Goal: Task Accomplishment & Management: Complete application form

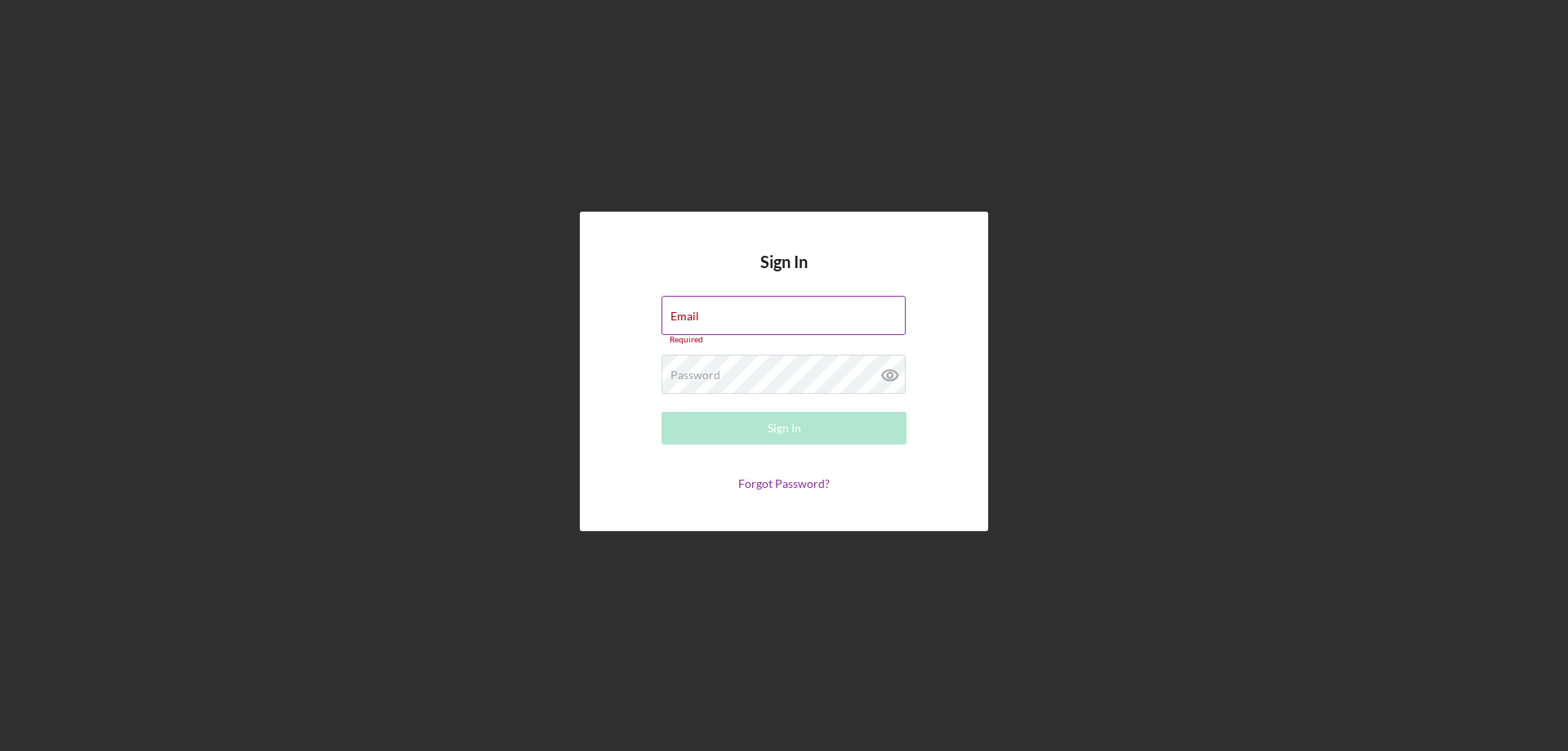
click at [705, 317] on div "Email Required" at bounding box center [784, 320] width 245 height 49
click at [732, 320] on input "Email" at bounding box center [783, 315] width 244 height 39
type input "[EMAIL_ADDRESS][DOMAIN_NAME]"
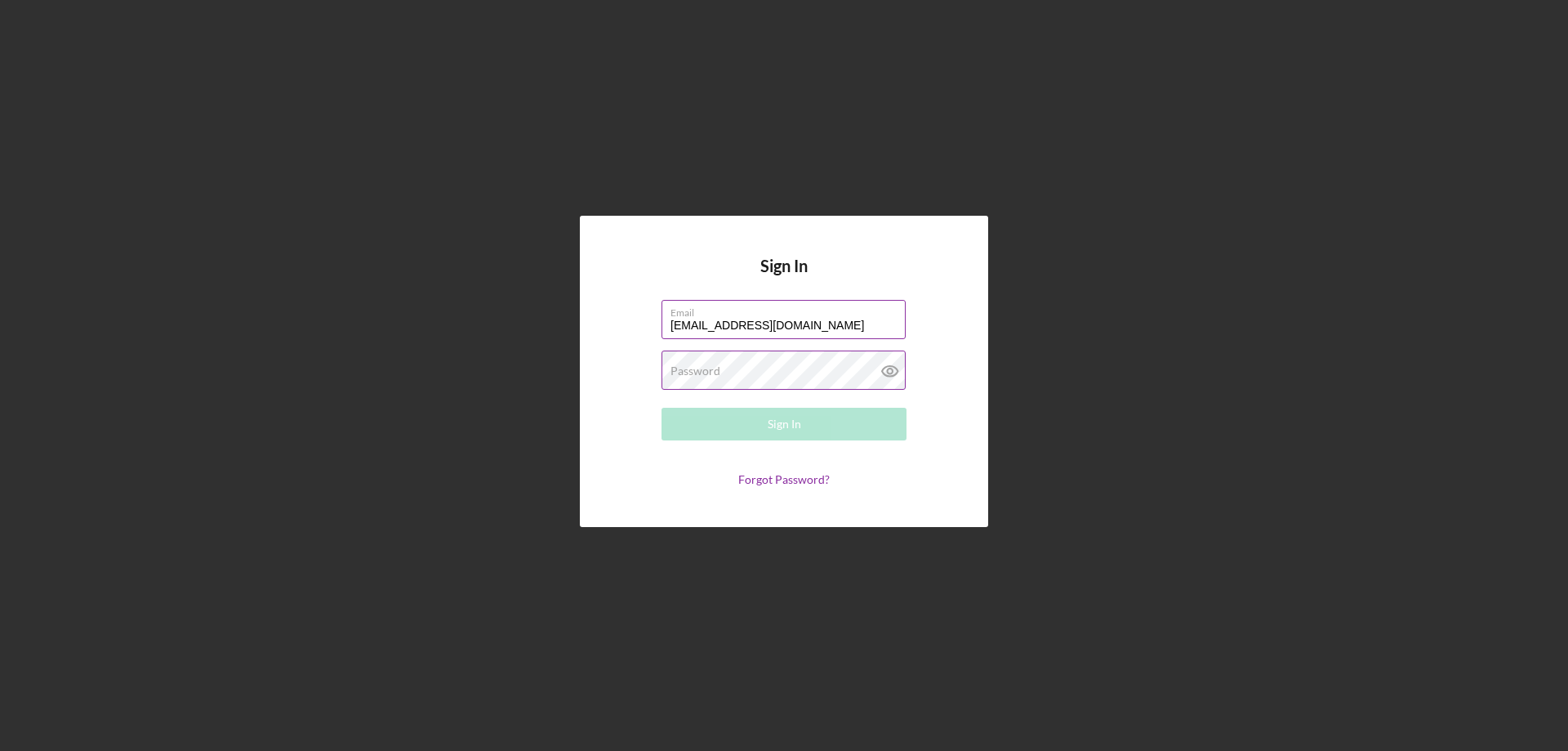
click at [788, 369] on div "Password Required" at bounding box center [784, 371] width 245 height 41
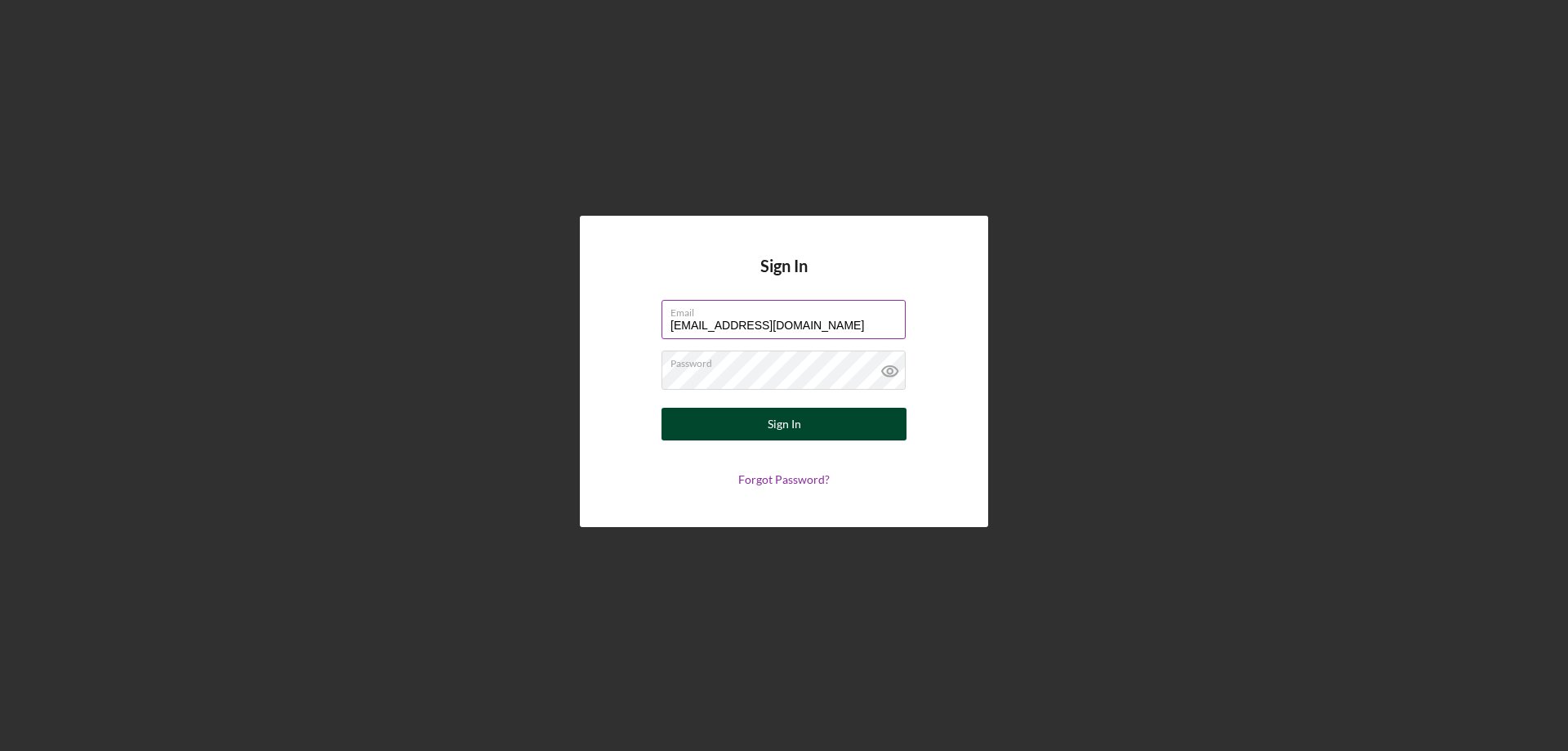
click at [777, 432] on div "Sign In" at bounding box center [784, 423] width 33 height 32
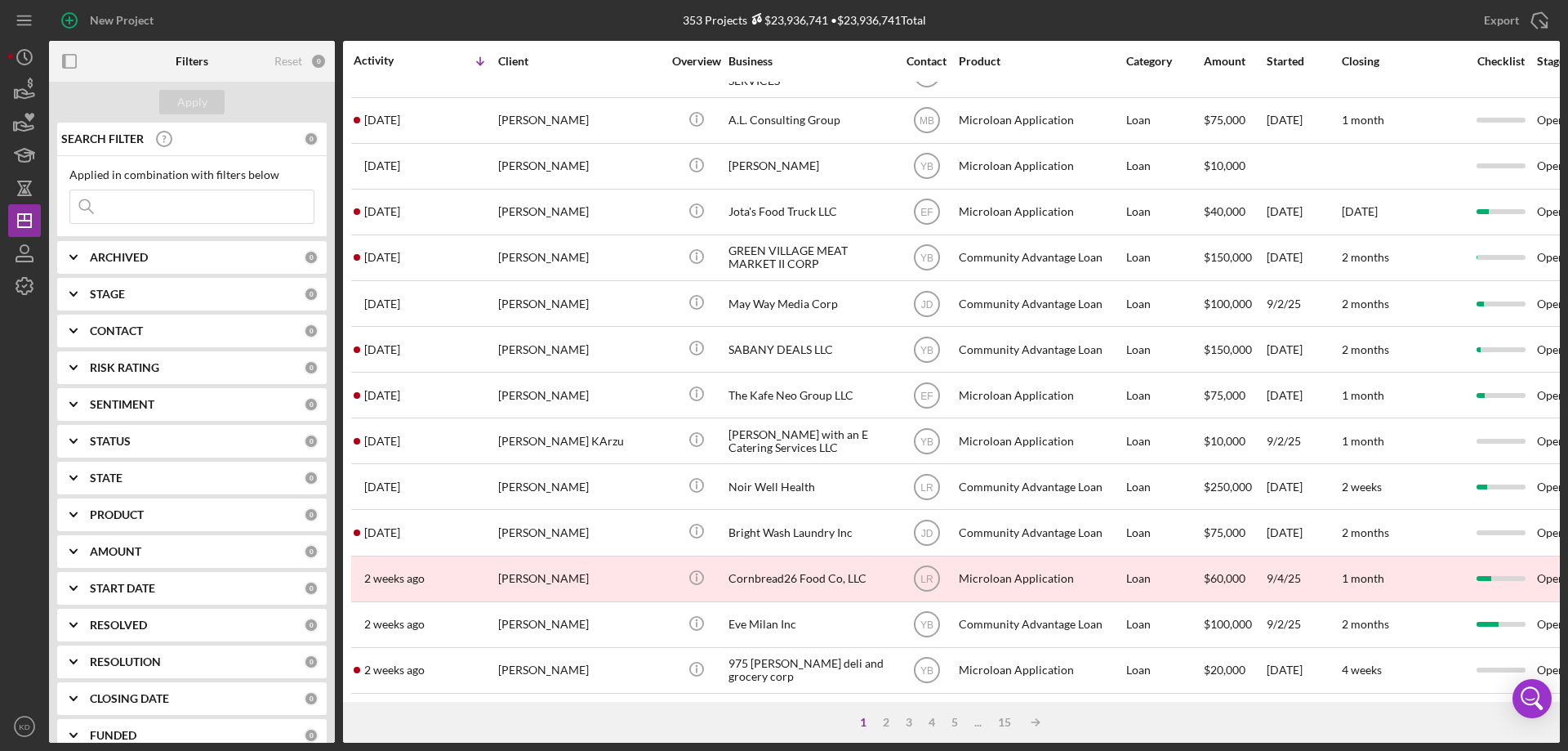
scroll to position [546, 0]
click at [885, 724] on div "2" at bounding box center [886, 721] width 23 height 13
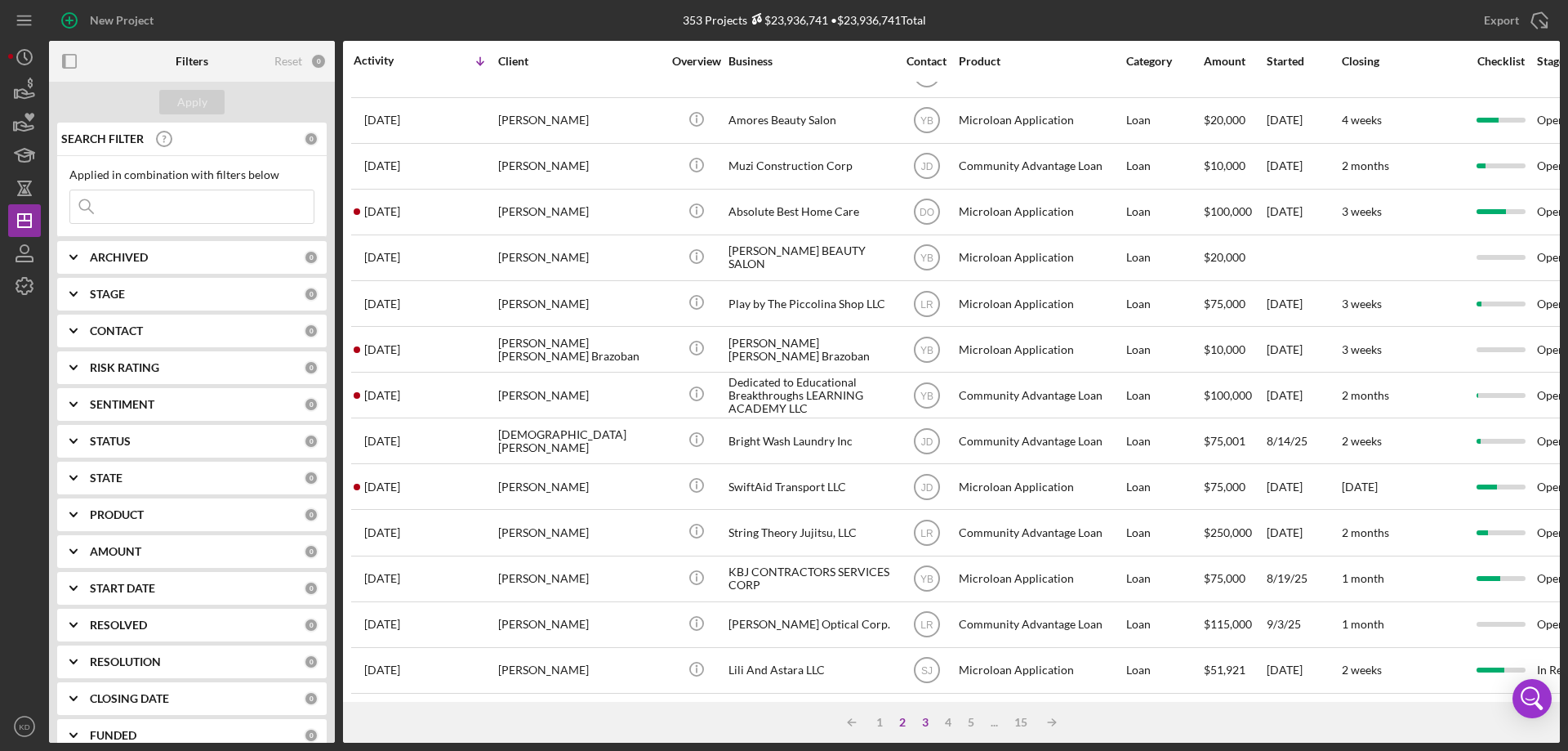
click at [923, 717] on div "3" at bounding box center [925, 721] width 23 height 13
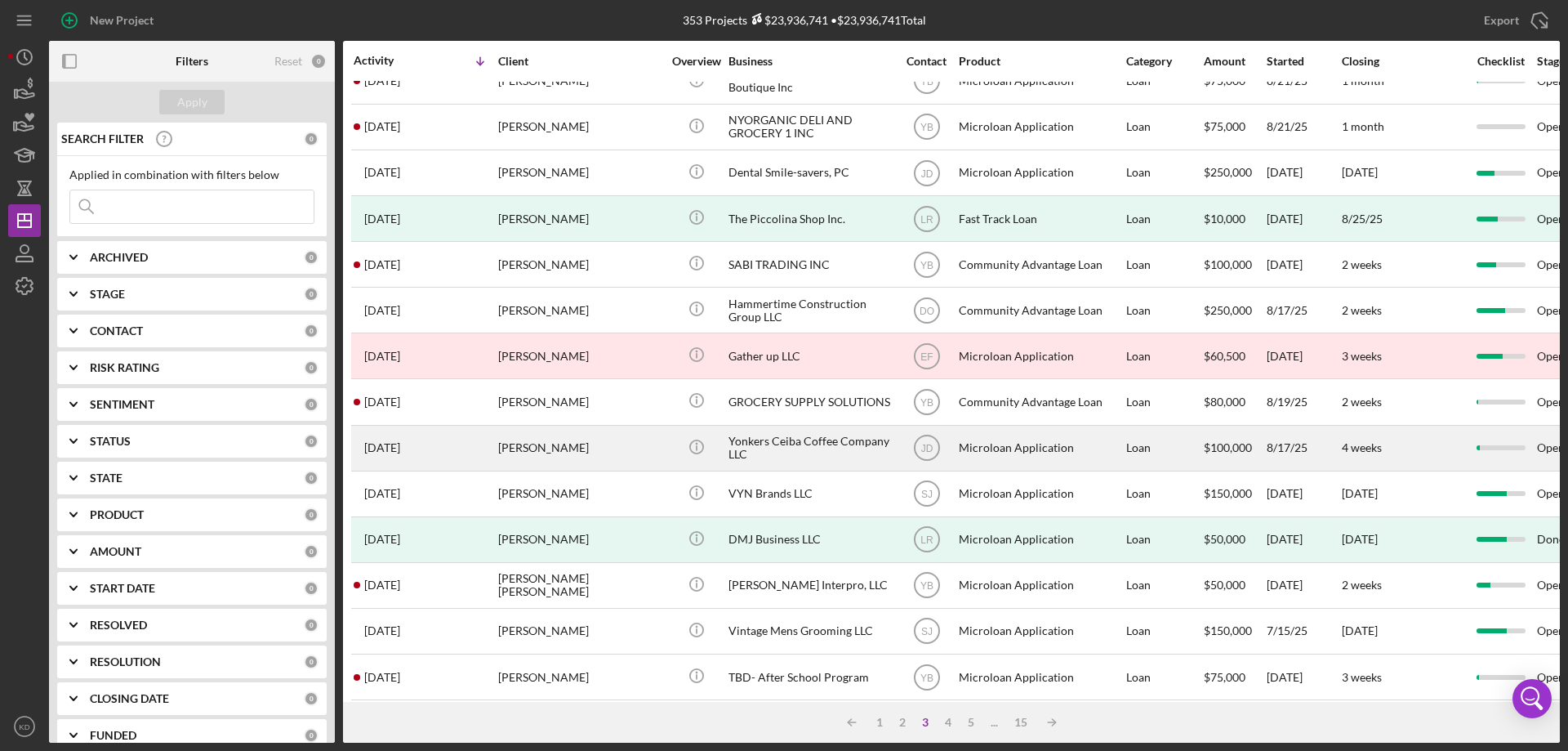
scroll to position [163, 0]
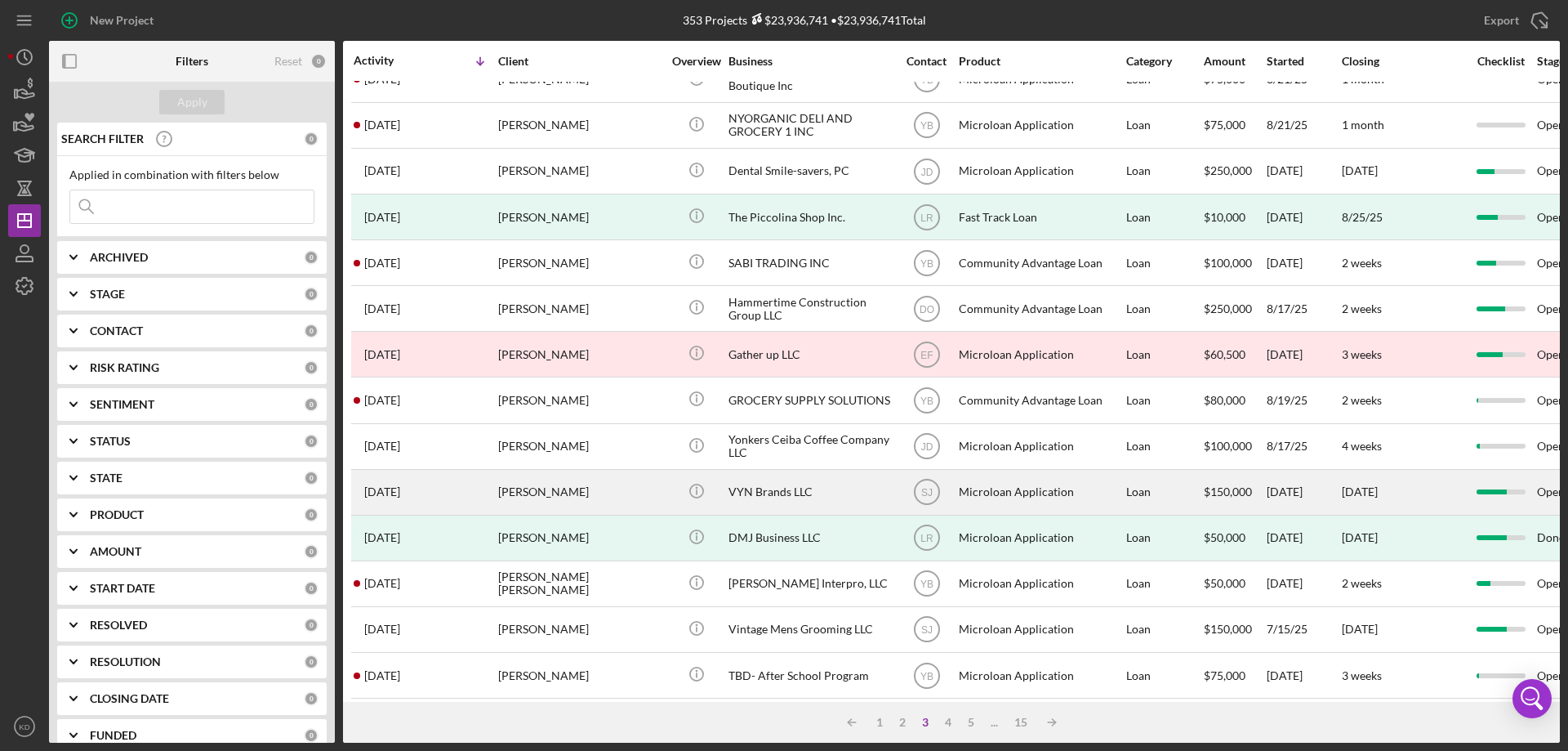
click at [739, 491] on div "VYN Brands LLC" at bounding box center [809, 492] width 163 height 44
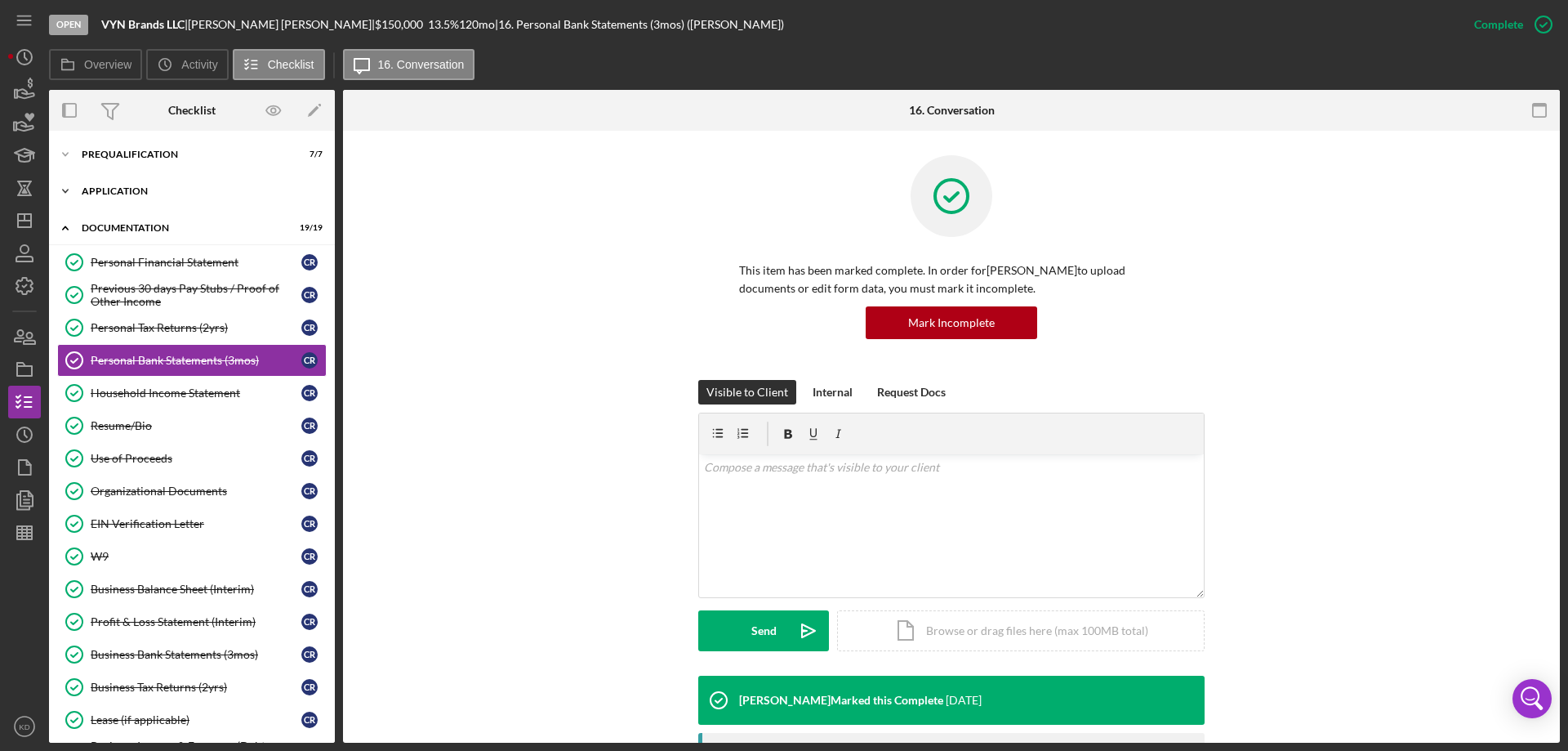
click at [66, 189] on icon "Icon/Expander" at bounding box center [65, 191] width 32 height 32
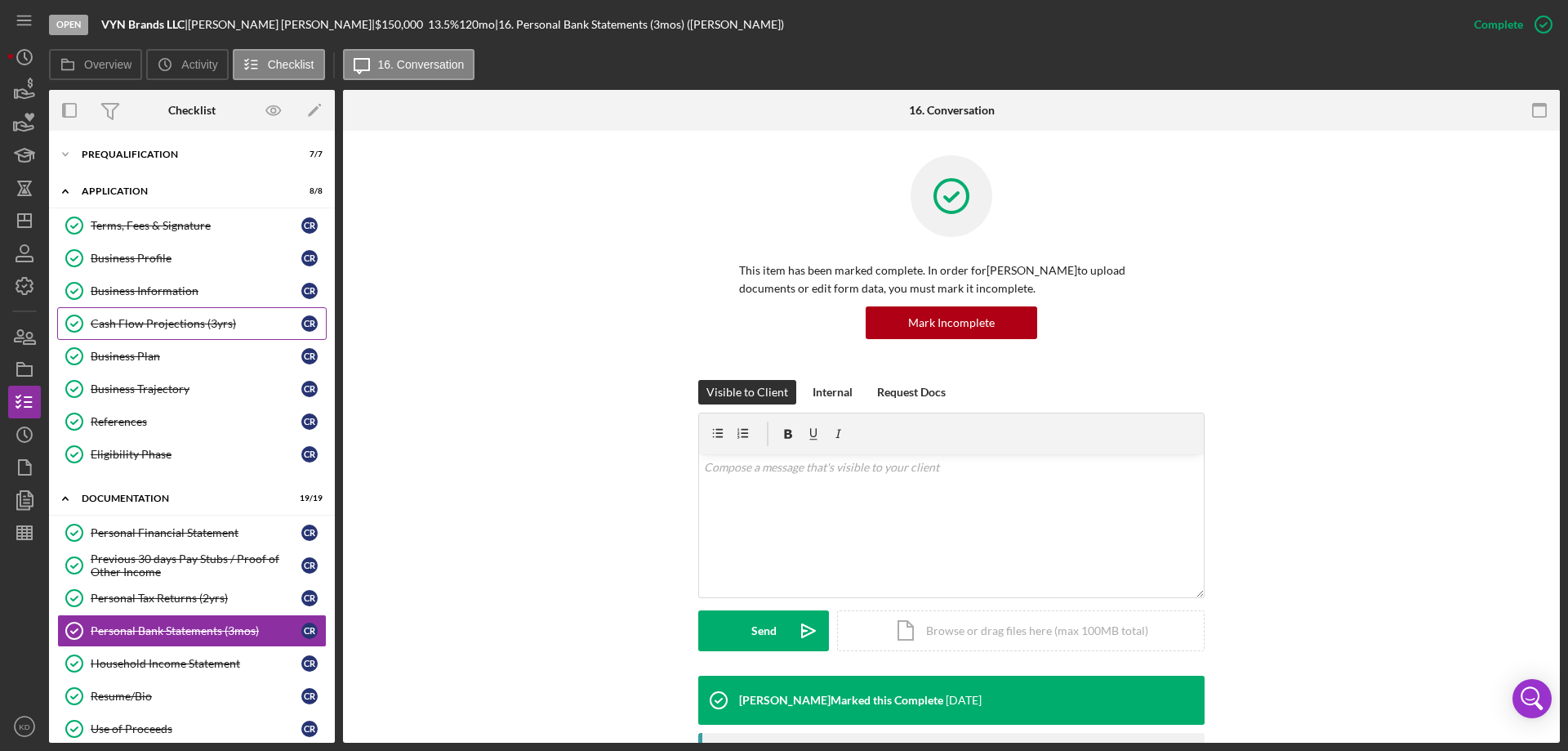
click at [205, 320] on div "Cash Flow Projections (3yrs)" at bounding box center [196, 323] width 211 height 13
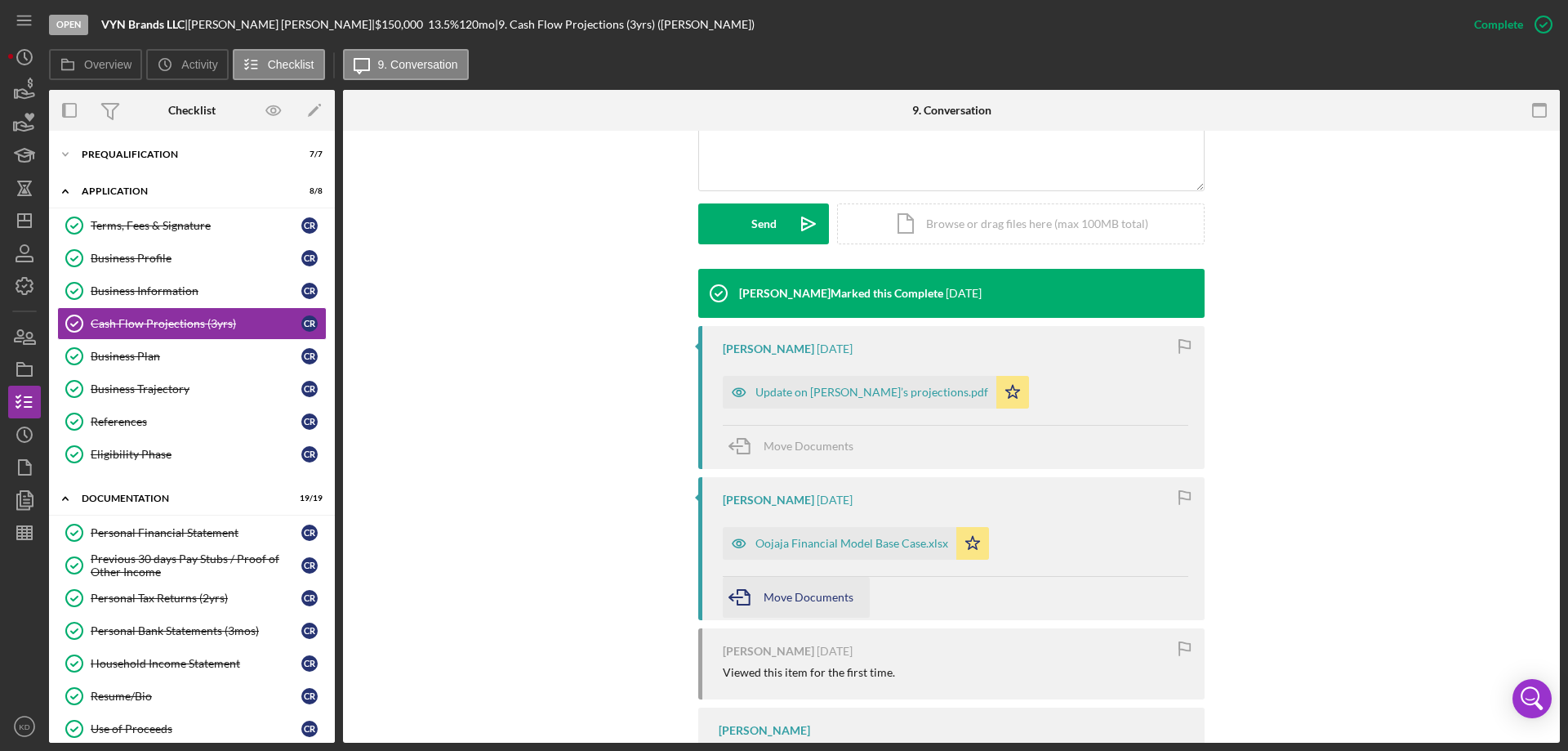
scroll to position [407, 0]
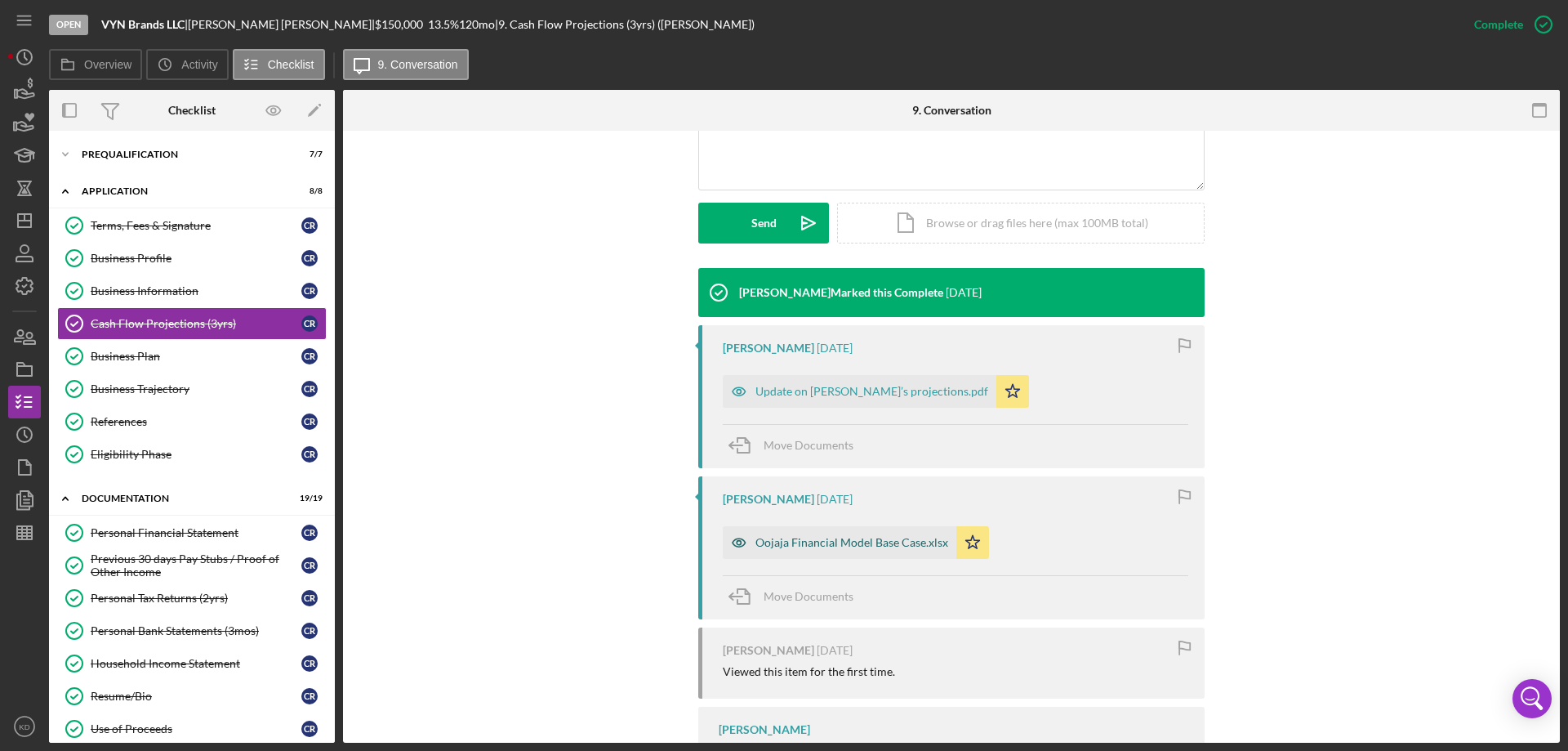
click at [769, 541] on div "Oojaja Financial Model Base Case.xlsx" at bounding box center [851, 542] width 192 height 13
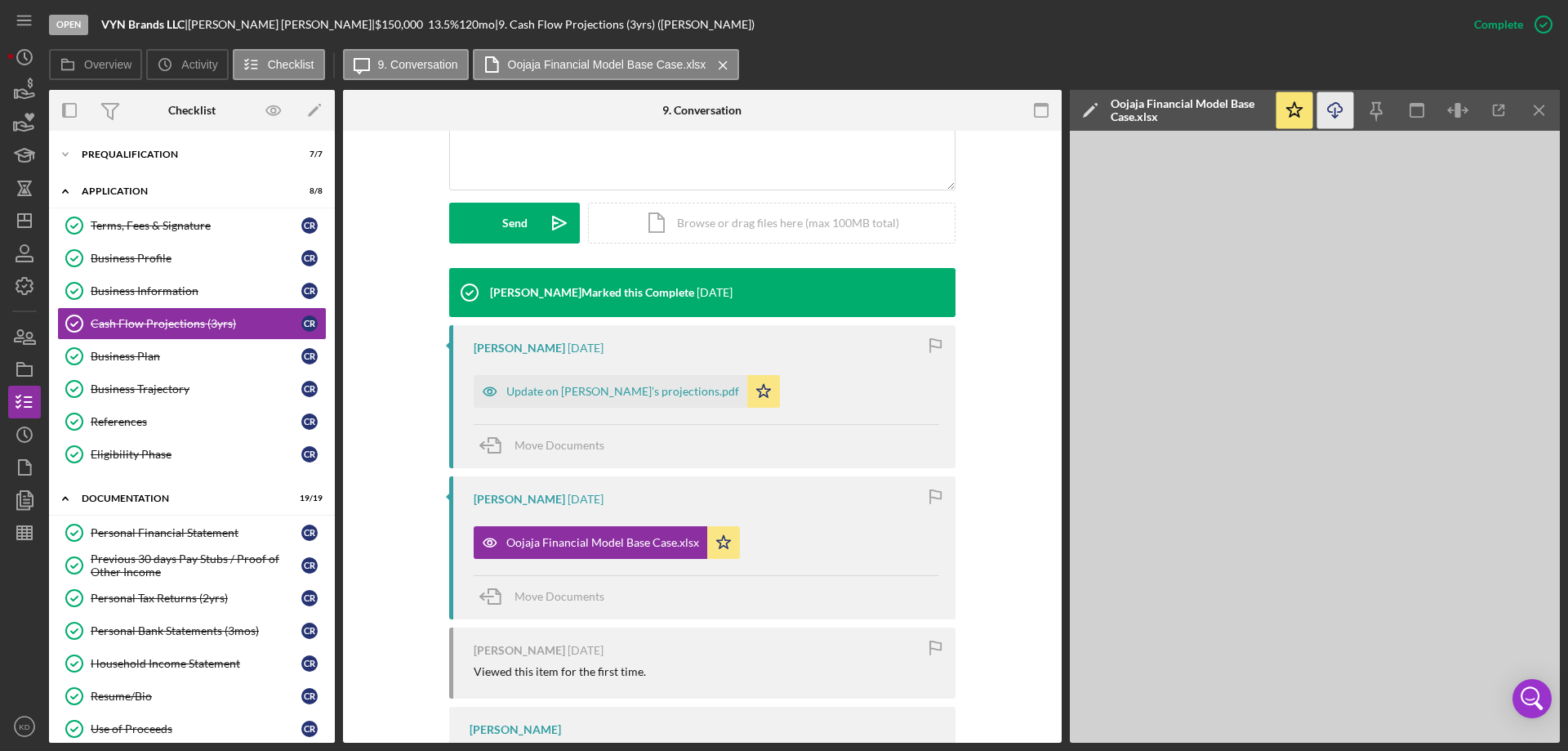
click at [1336, 106] on icon "Icon/Download" at bounding box center [1336, 111] width 37 height 37
click at [546, 393] on div "Update on [PERSON_NAME]’s projections.pdf" at bounding box center [622, 391] width 232 height 13
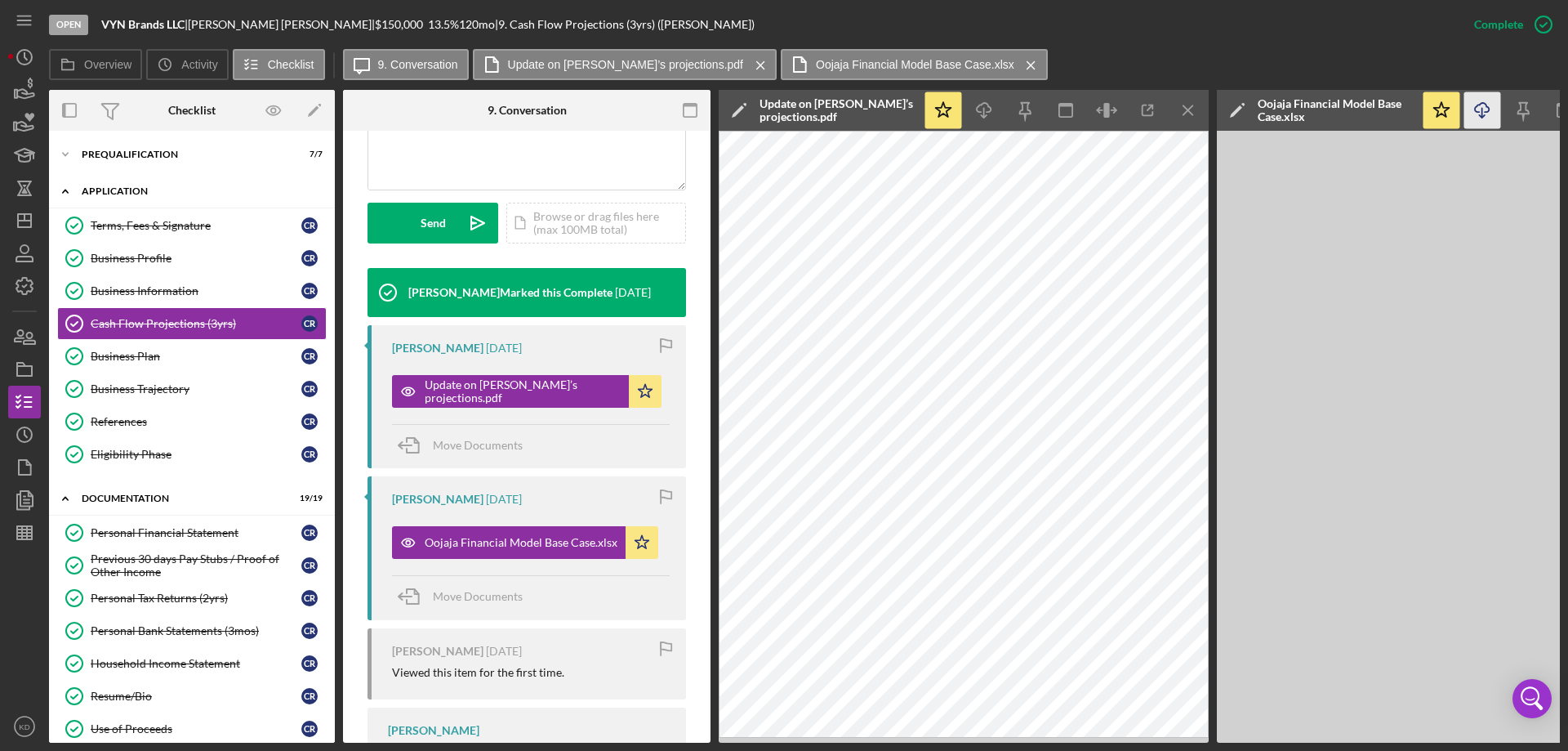
click at [68, 192] on icon "Icon/Expander" at bounding box center [65, 191] width 32 height 32
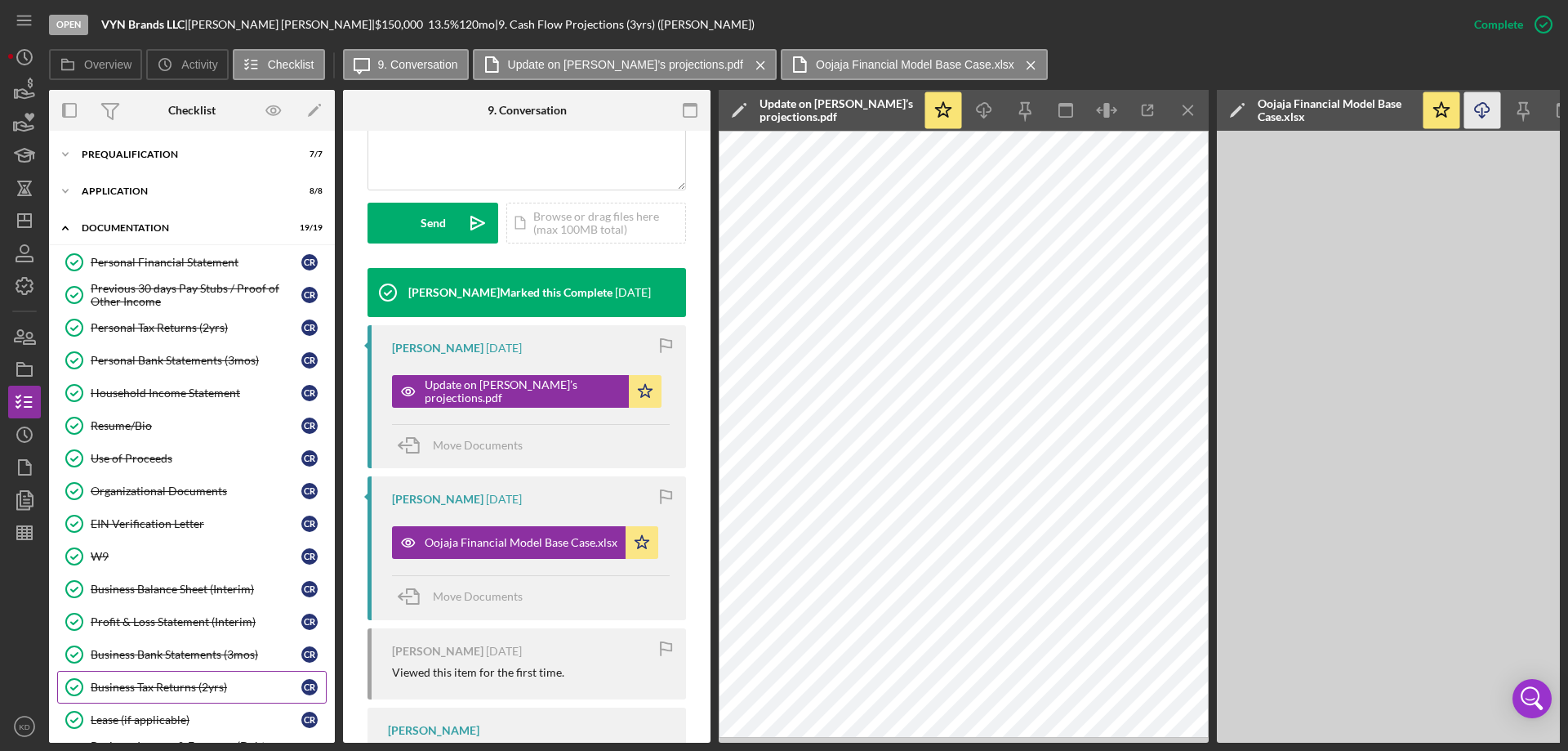
click at [174, 686] on div "Business Tax Returns (2yrs)" at bounding box center [196, 686] width 211 height 13
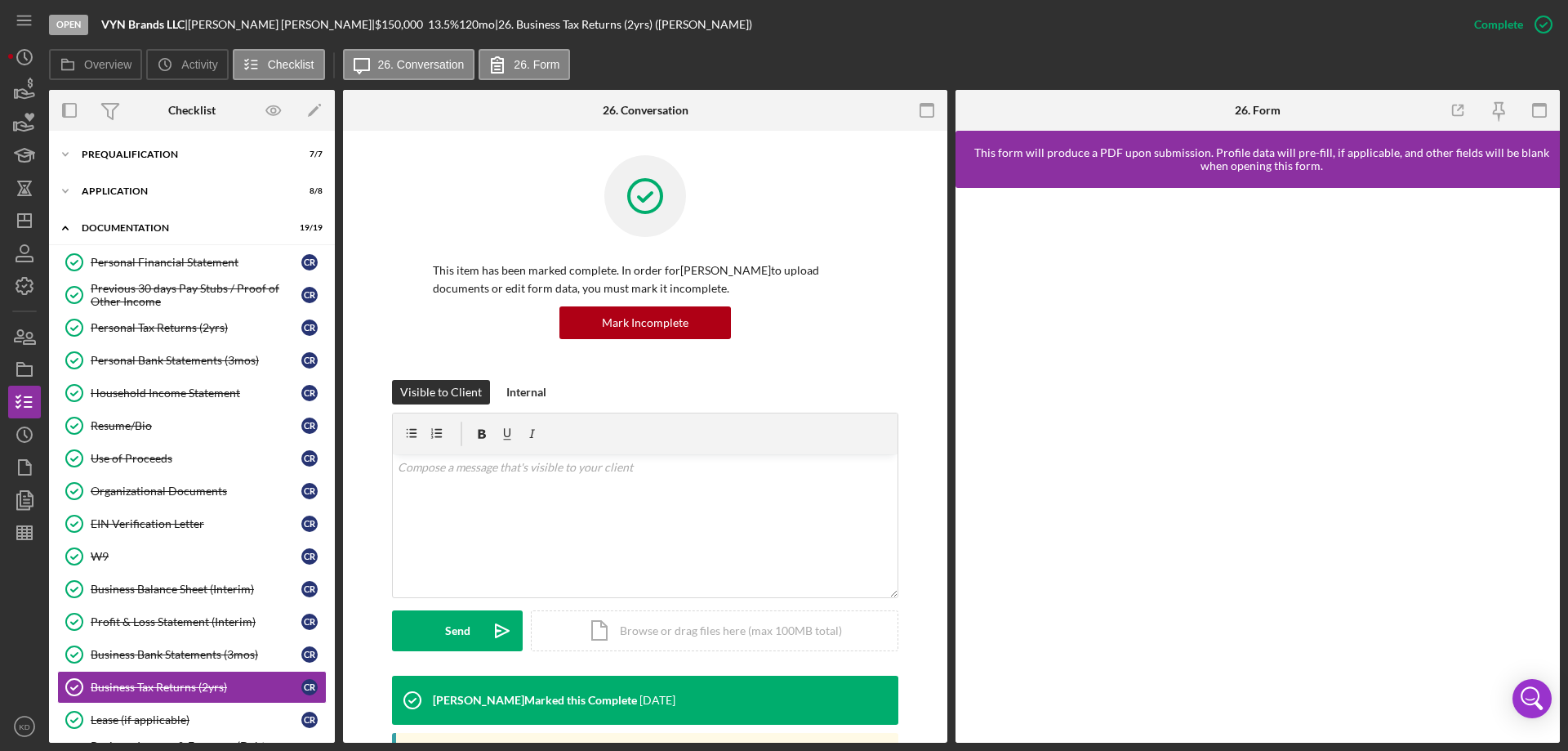
click at [940, 532] on div "This item has been marked complete. In order for [PERSON_NAME] to upload docume…" at bounding box center [644, 630] width 604 height 1001
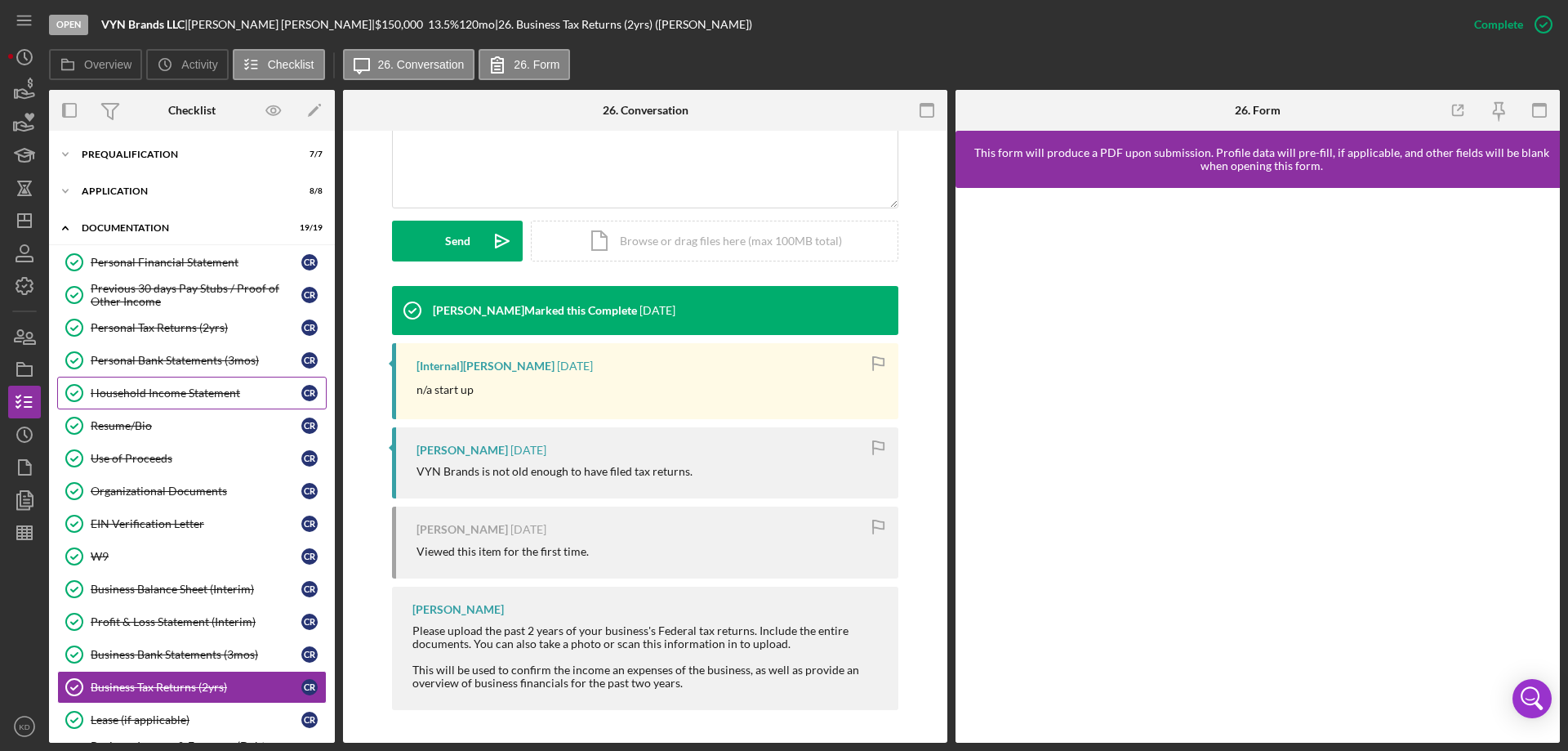
click at [156, 391] on div "Household Income Statement" at bounding box center [196, 393] width 211 height 13
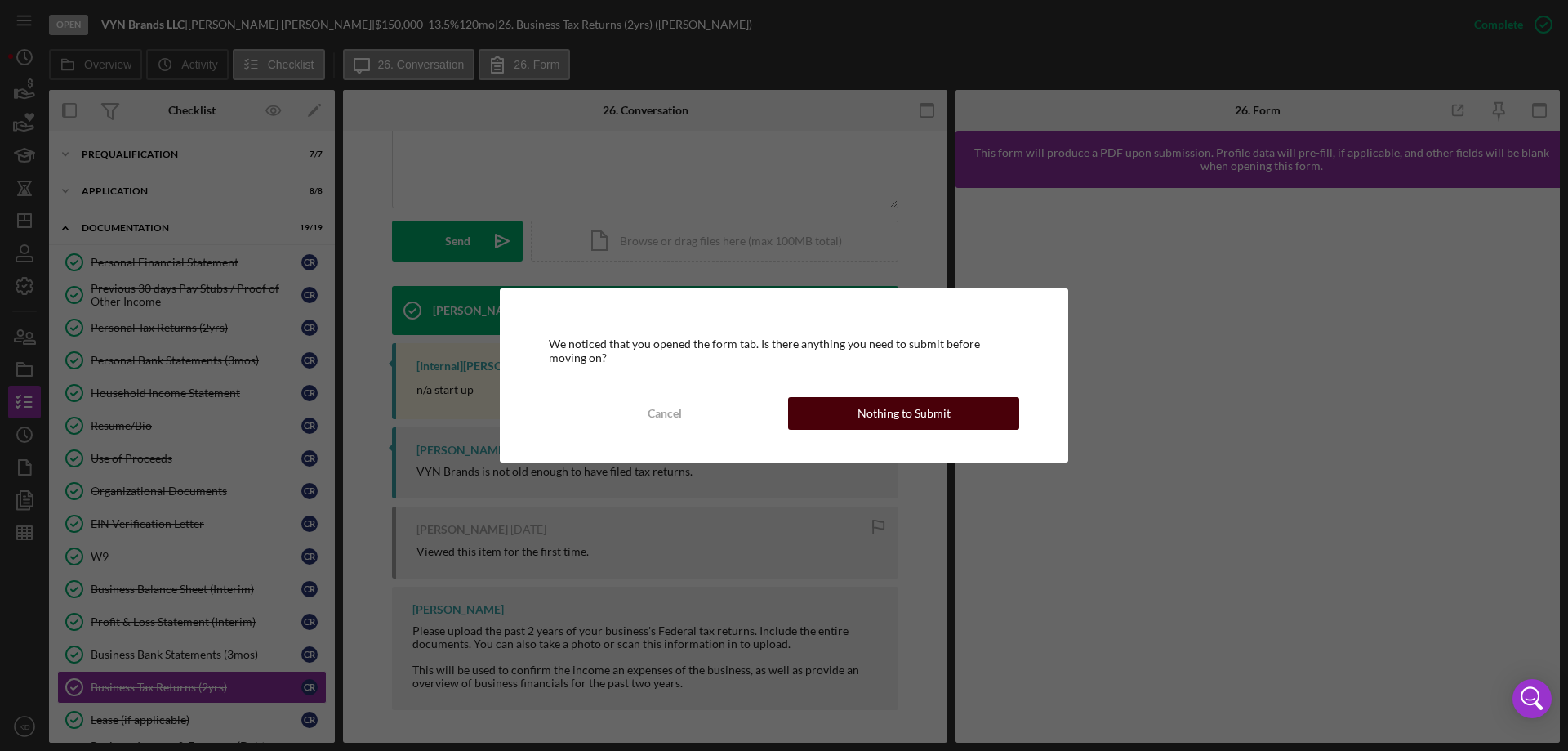
click at [866, 414] on div "Nothing to Submit" at bounding box center [904, 413] width 93 height 32
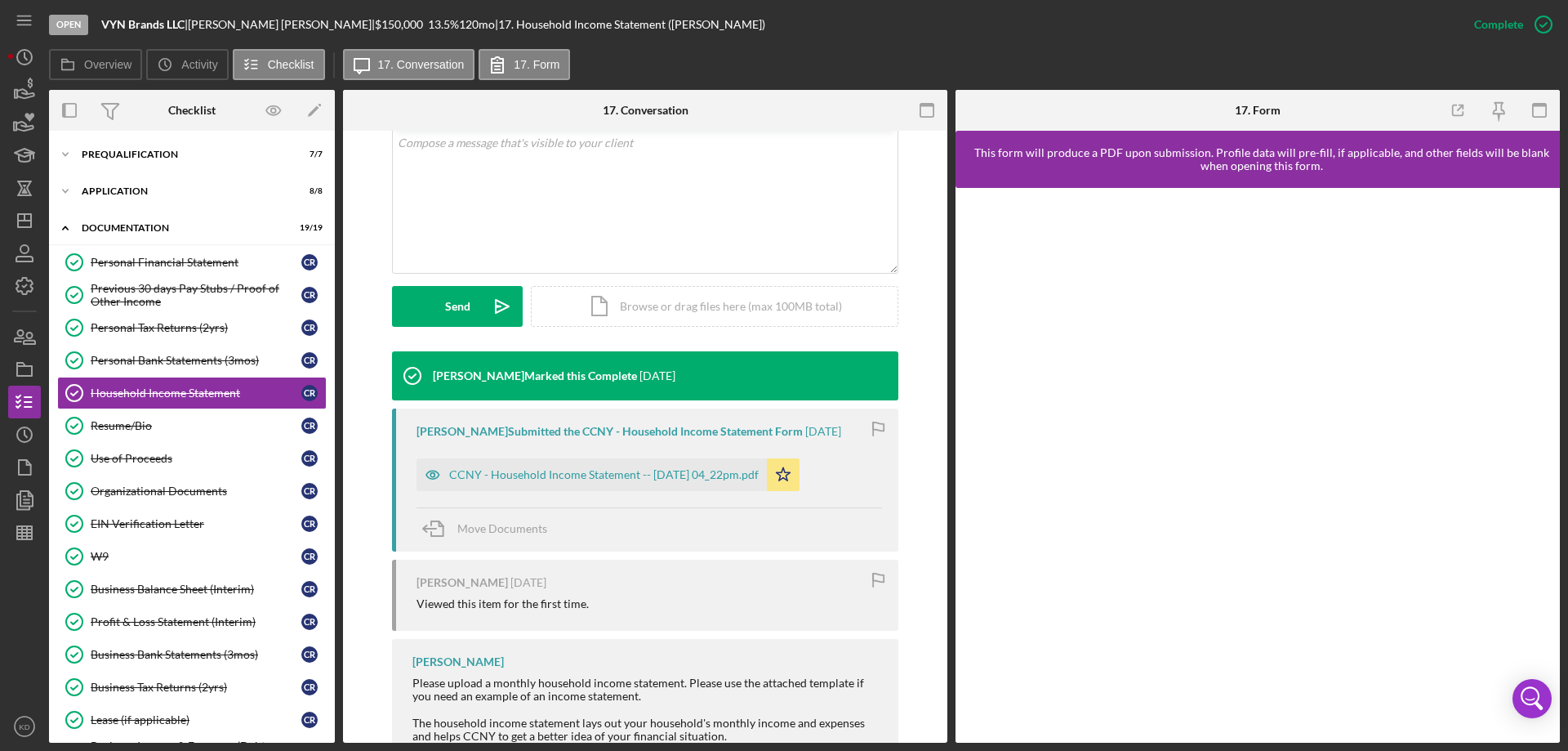
scroll to position [354, 0]
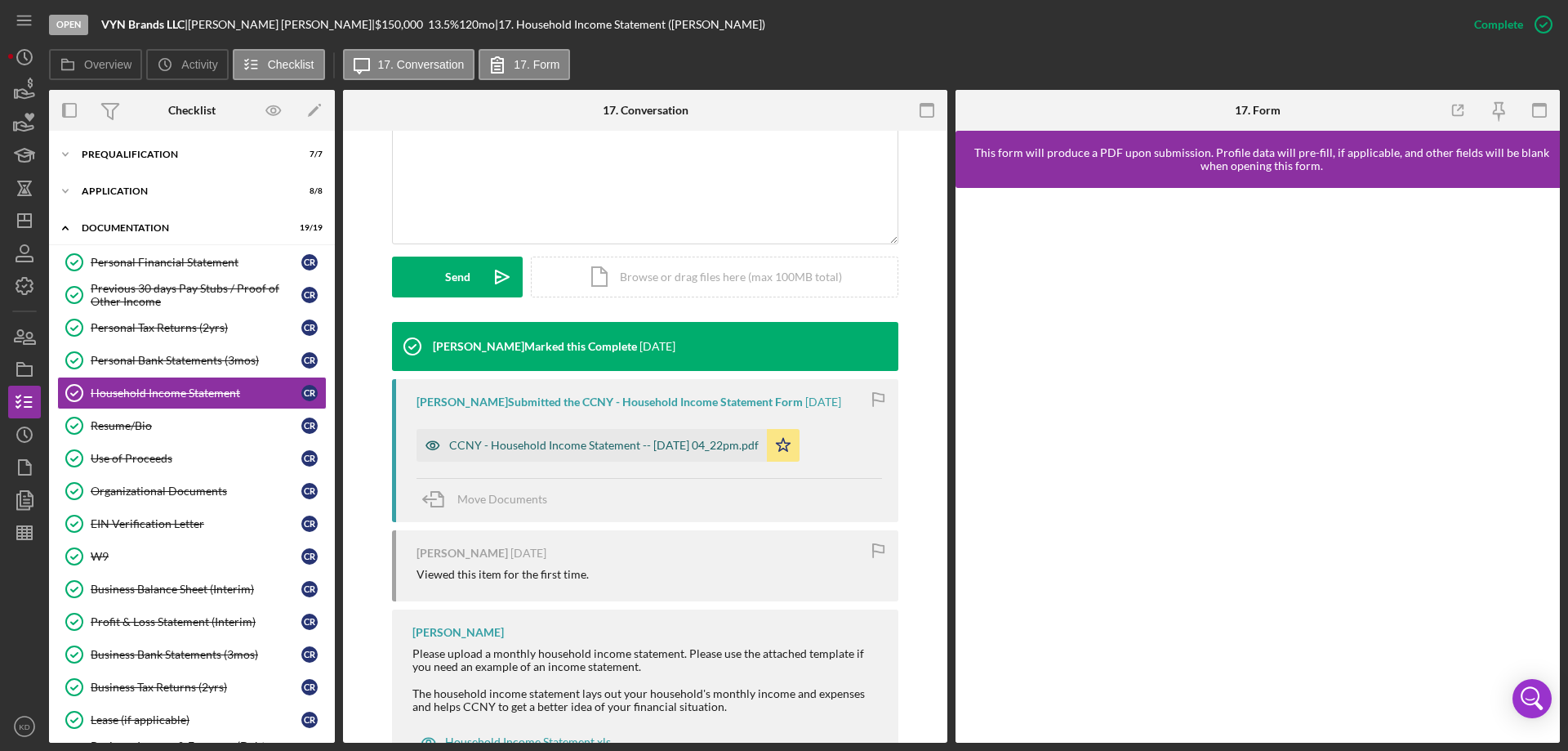
click at [476, 436] on div "CCNY - Household Income Statement -- [DATE] 04_22pm.pdf" at bounding box center [591, 444] width 350 height 32
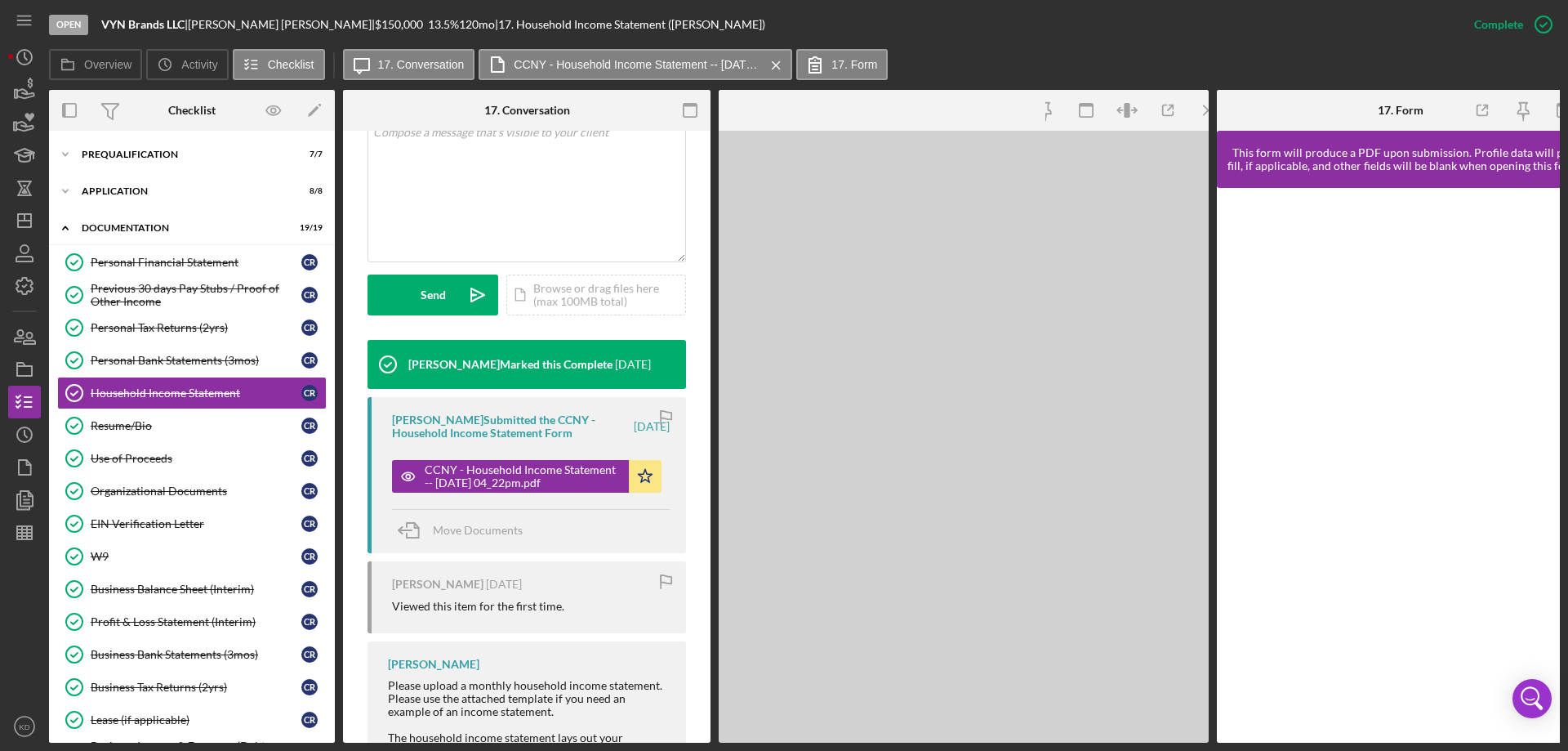
scroll to position [372, 0]
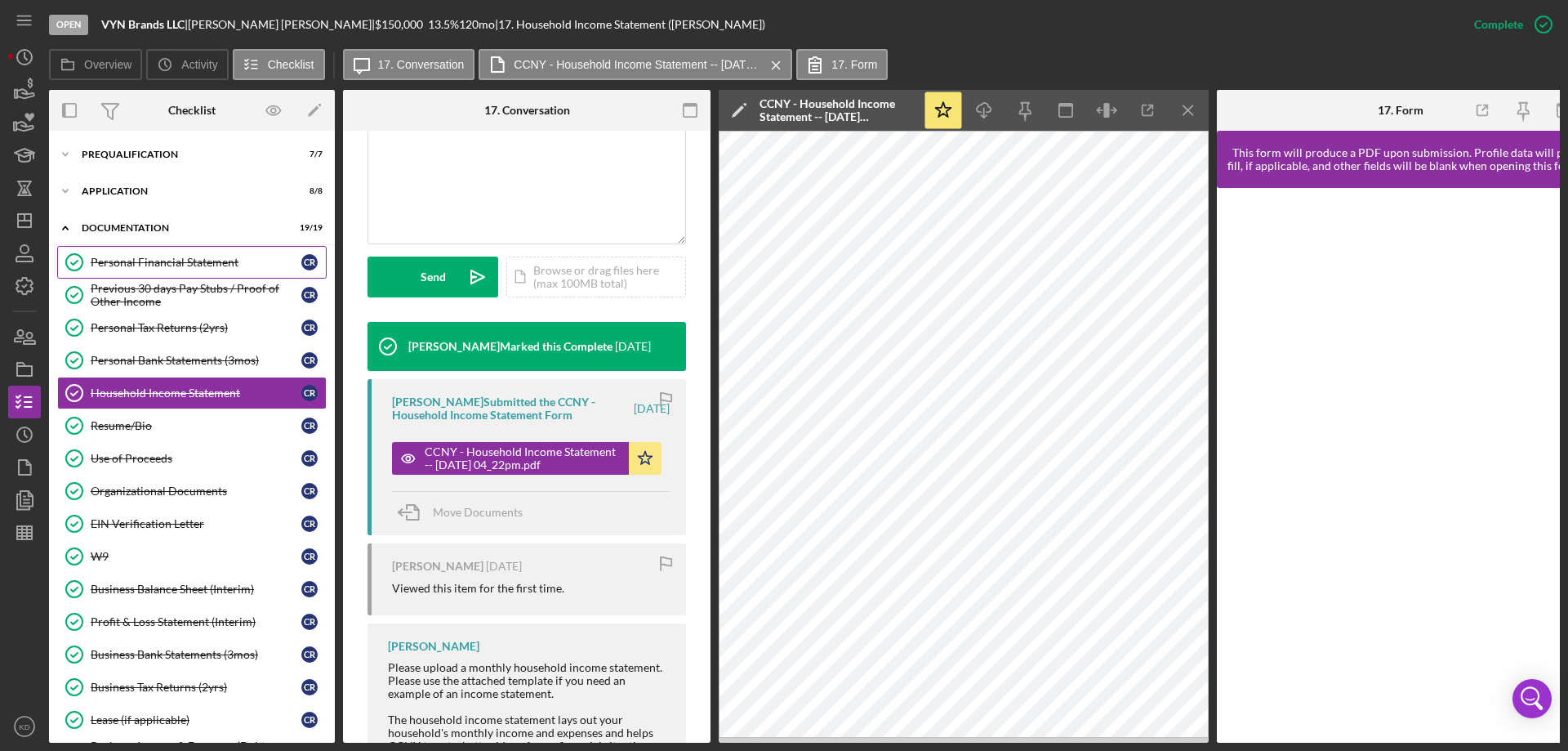
click at [184, 257] on div "Personal Financial Statement" at bounding box center [196, 261] width 211 height 13
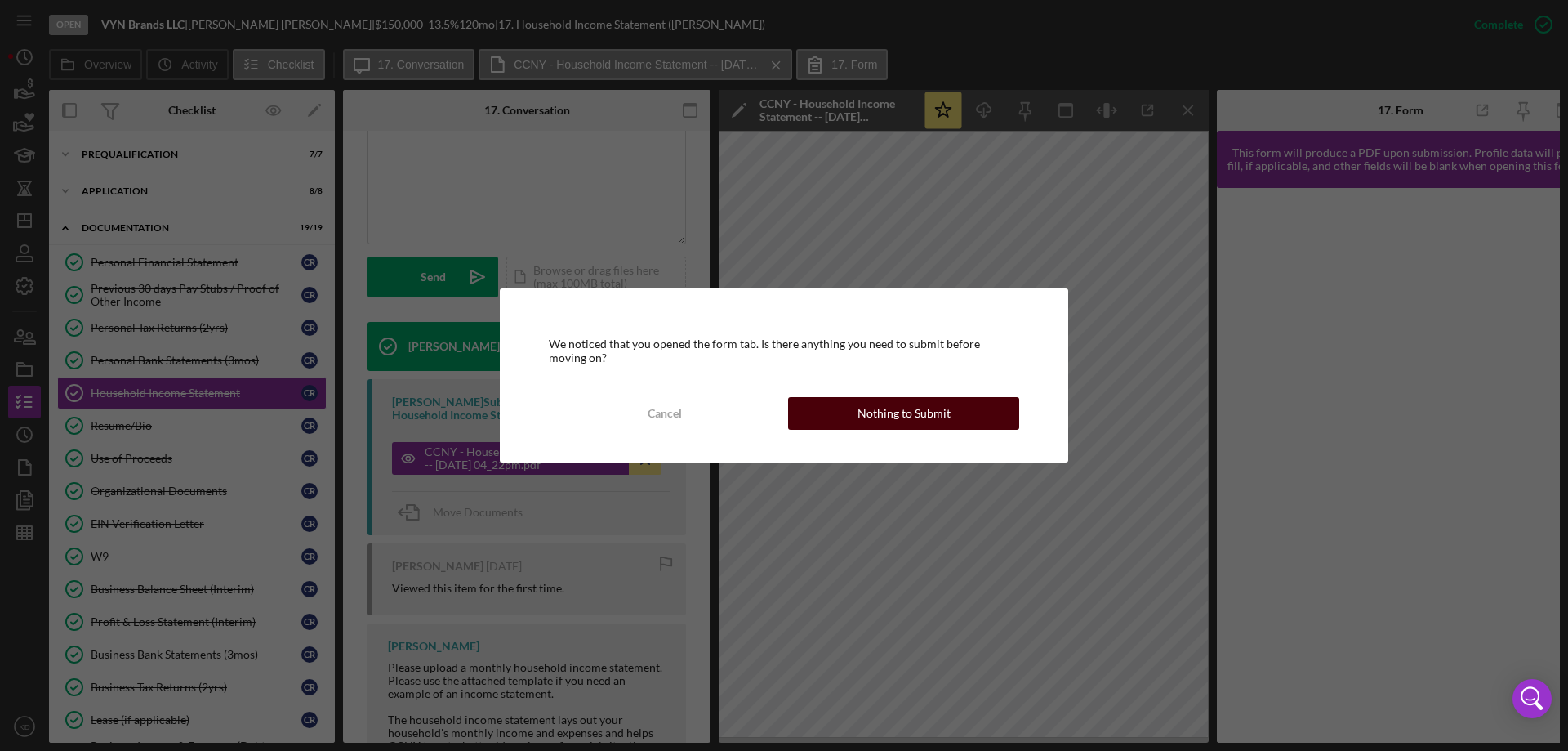
click at [904, 413] on div "Nothing to Submit" at bounding box center [904, 413] width 93 height 32
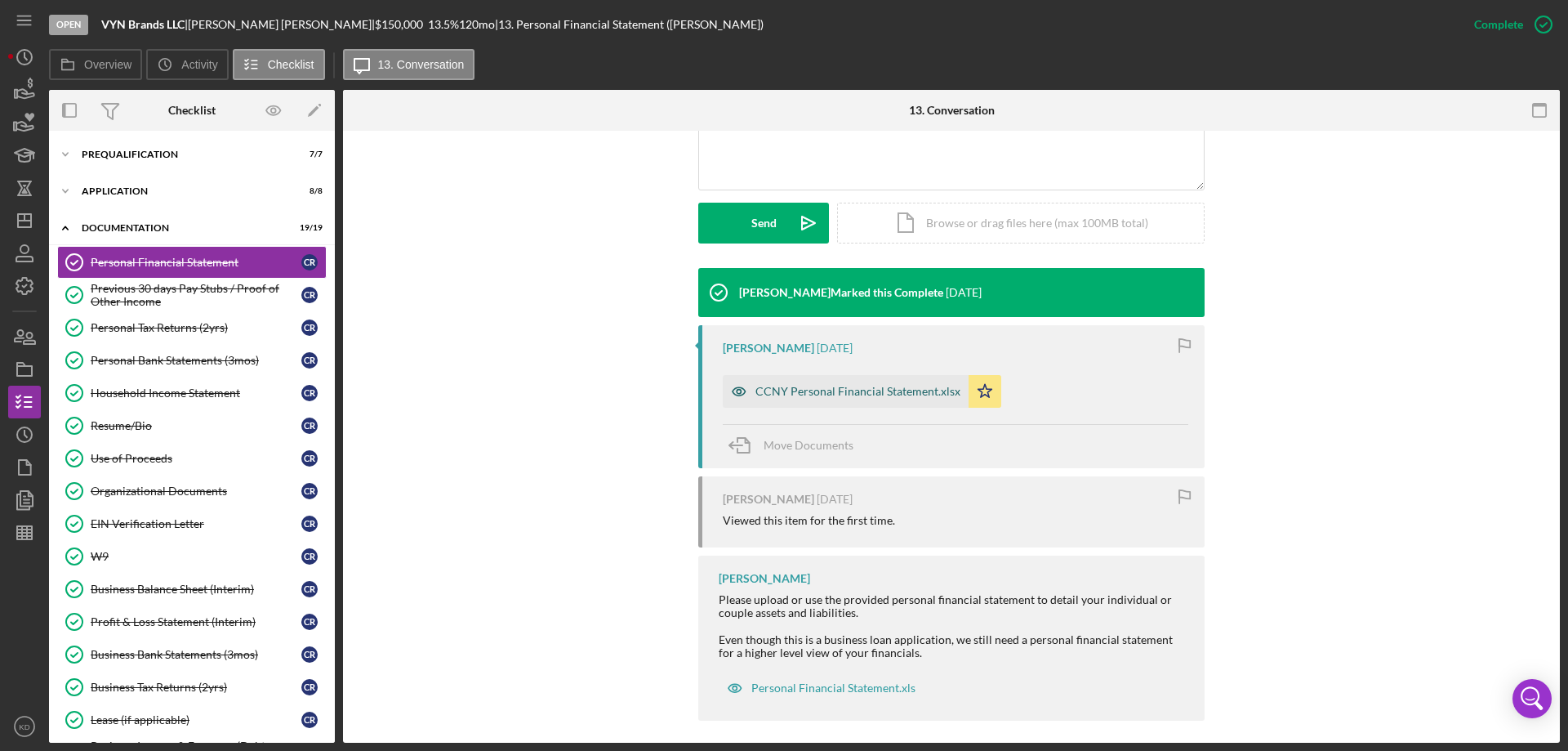
click at [774, 391] on div "CCNY Personal Financial Statement.xlsx" at bounding box center [857, 391] width 205 height 13
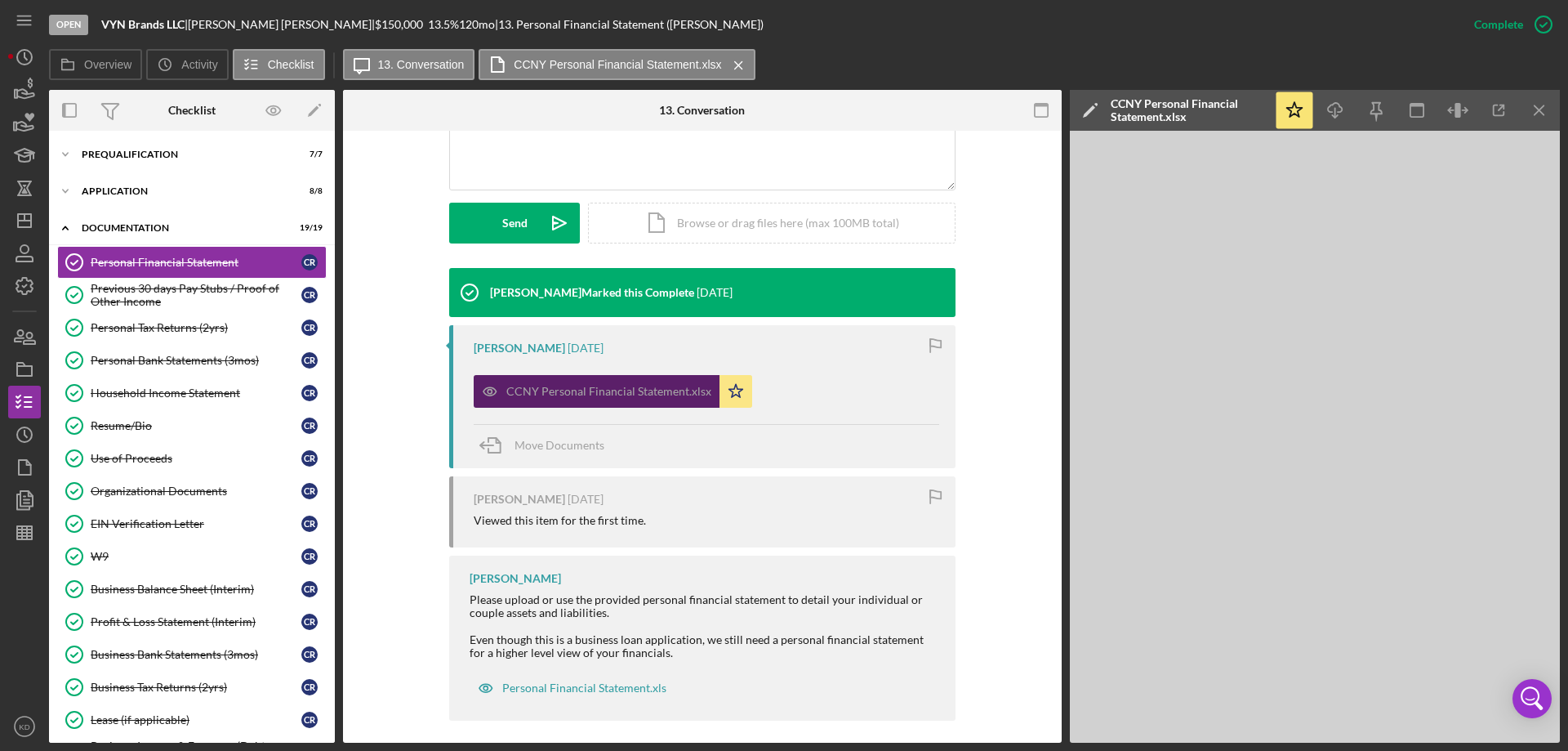
scroll to position [408, 0]
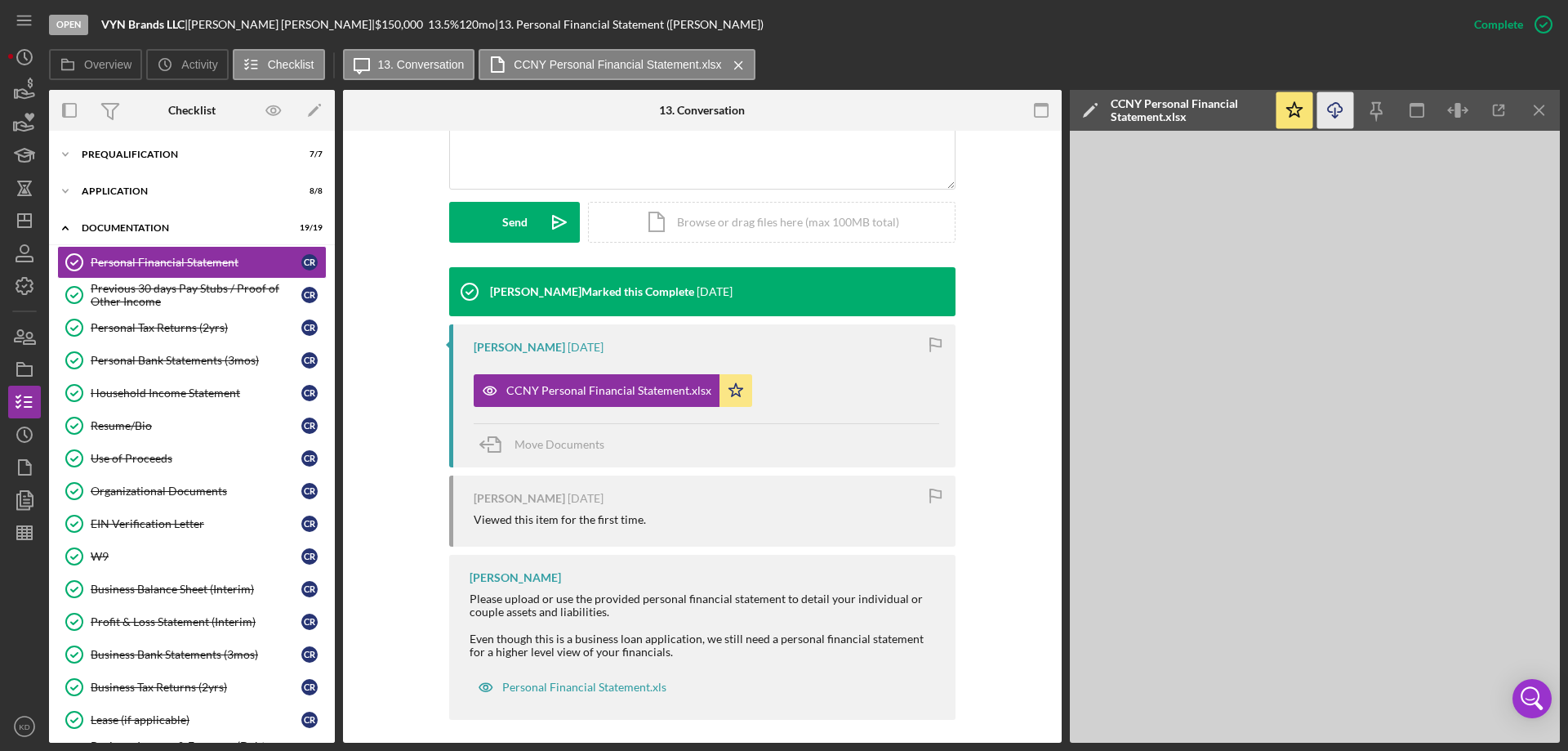
click at [1333, 109] on icon "Icon/Download" at bounding box center [1336, 111] width 37 height 37
click at [191, 286] on div "Previous 30 days Pay Stubs / Proof of Other Income" at bounding box center [196, 295] width 211 height 26
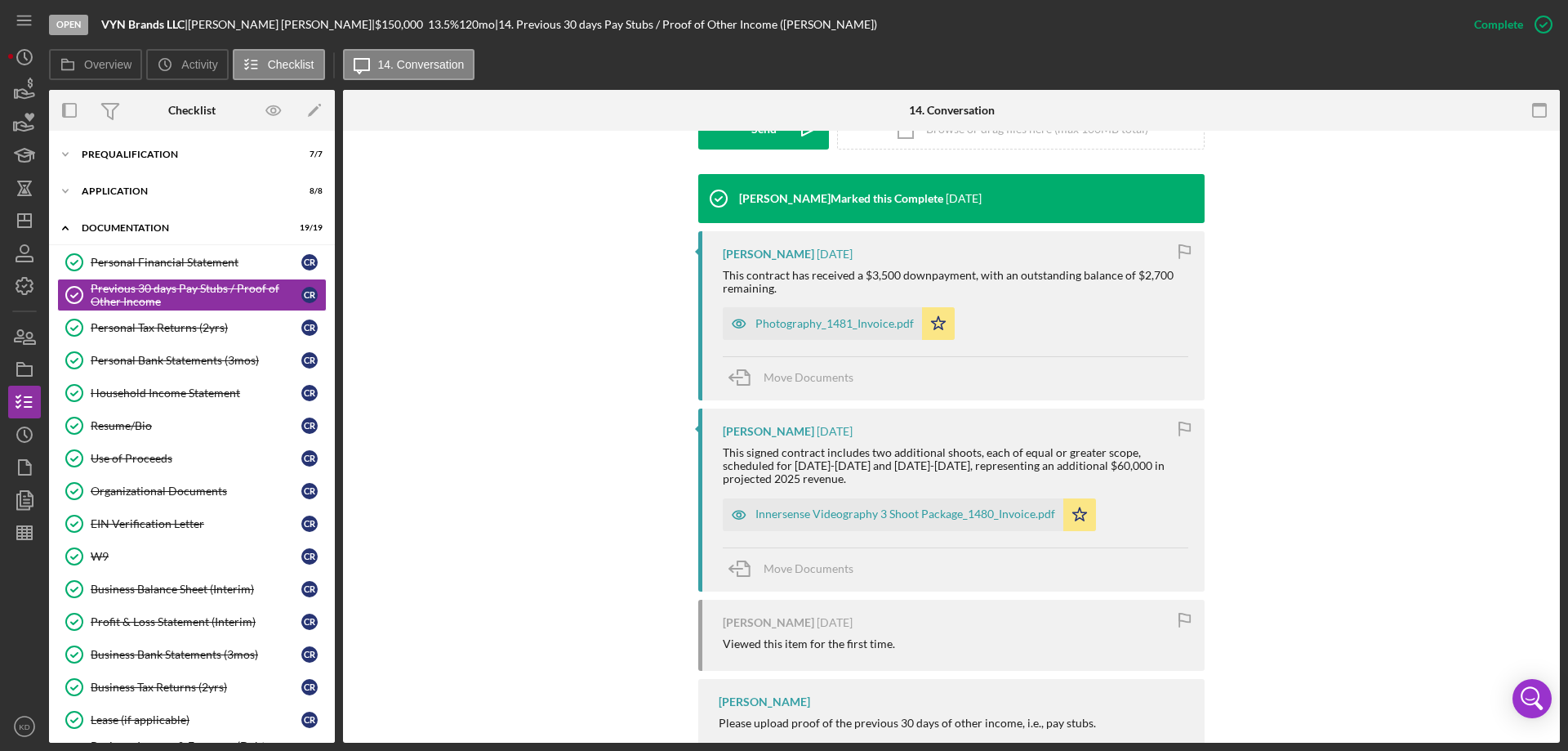
scroll to position [567, 0]
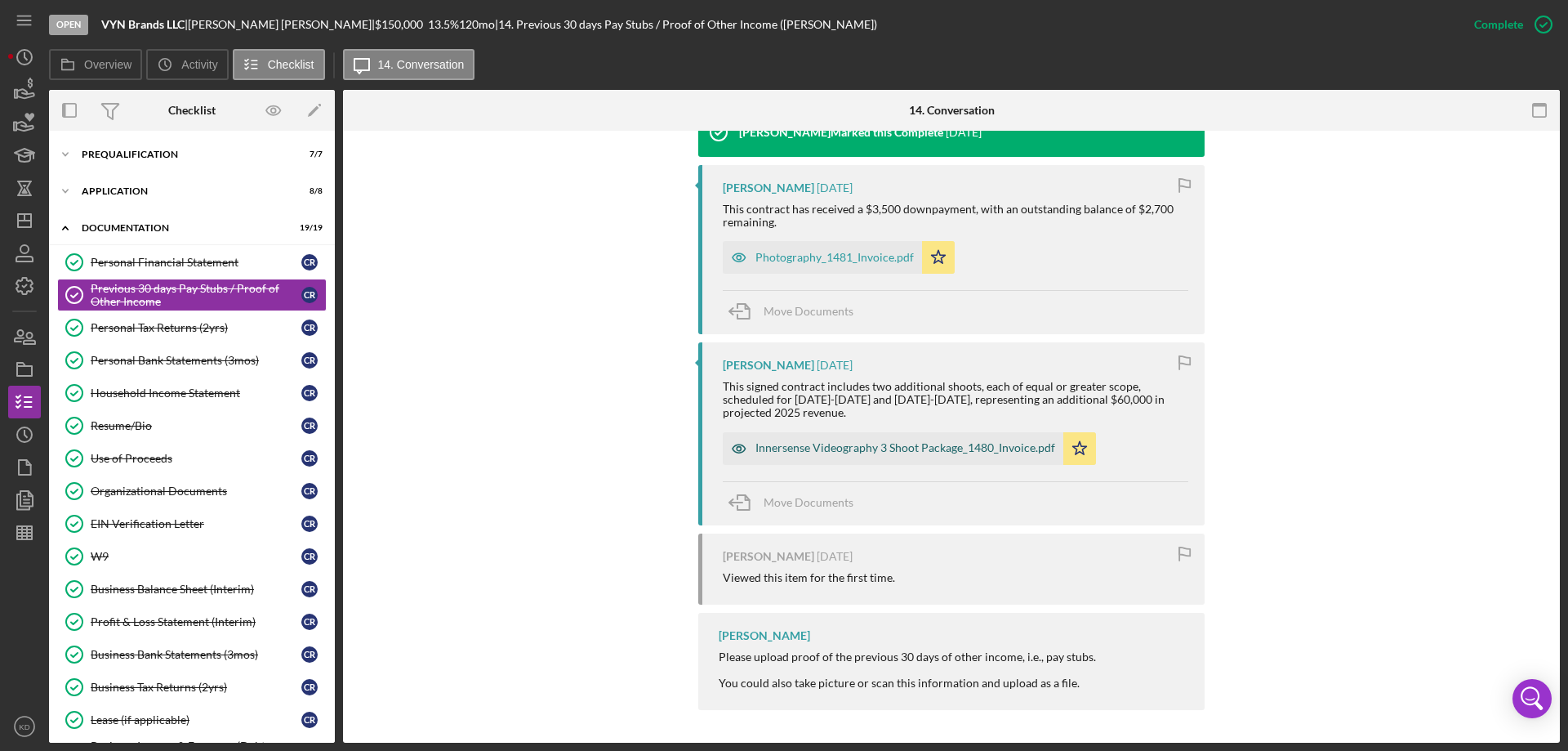
click at [862, 442] on div "Innersense Videography 3 Shoot Package_1480_Invoice.pdf" at bounding box center [905, 447] width 300 height 13
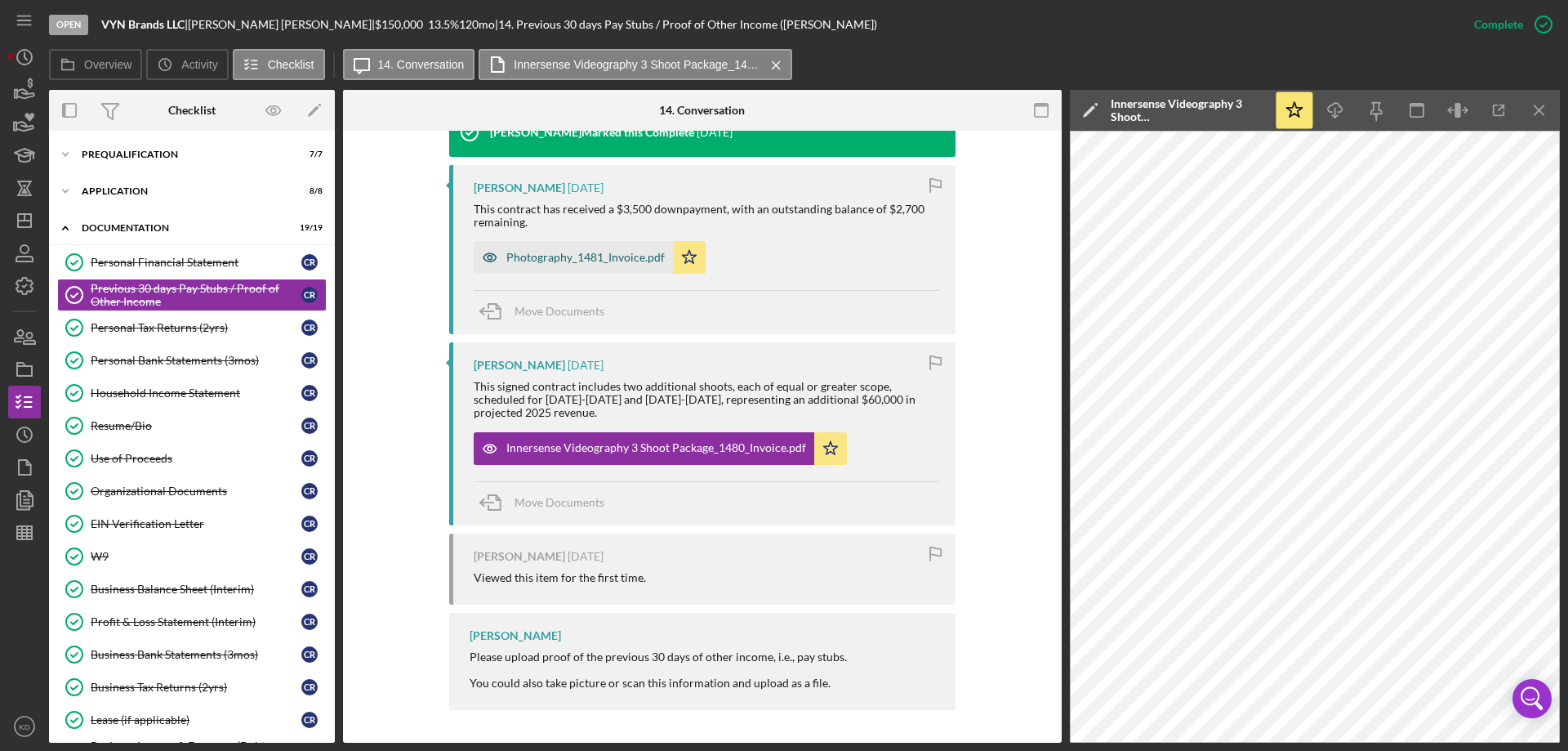
click at [564, 256] on div "Photography_1481_Invoice.pdf" at bounding box center [585, 257] width 158 height 13
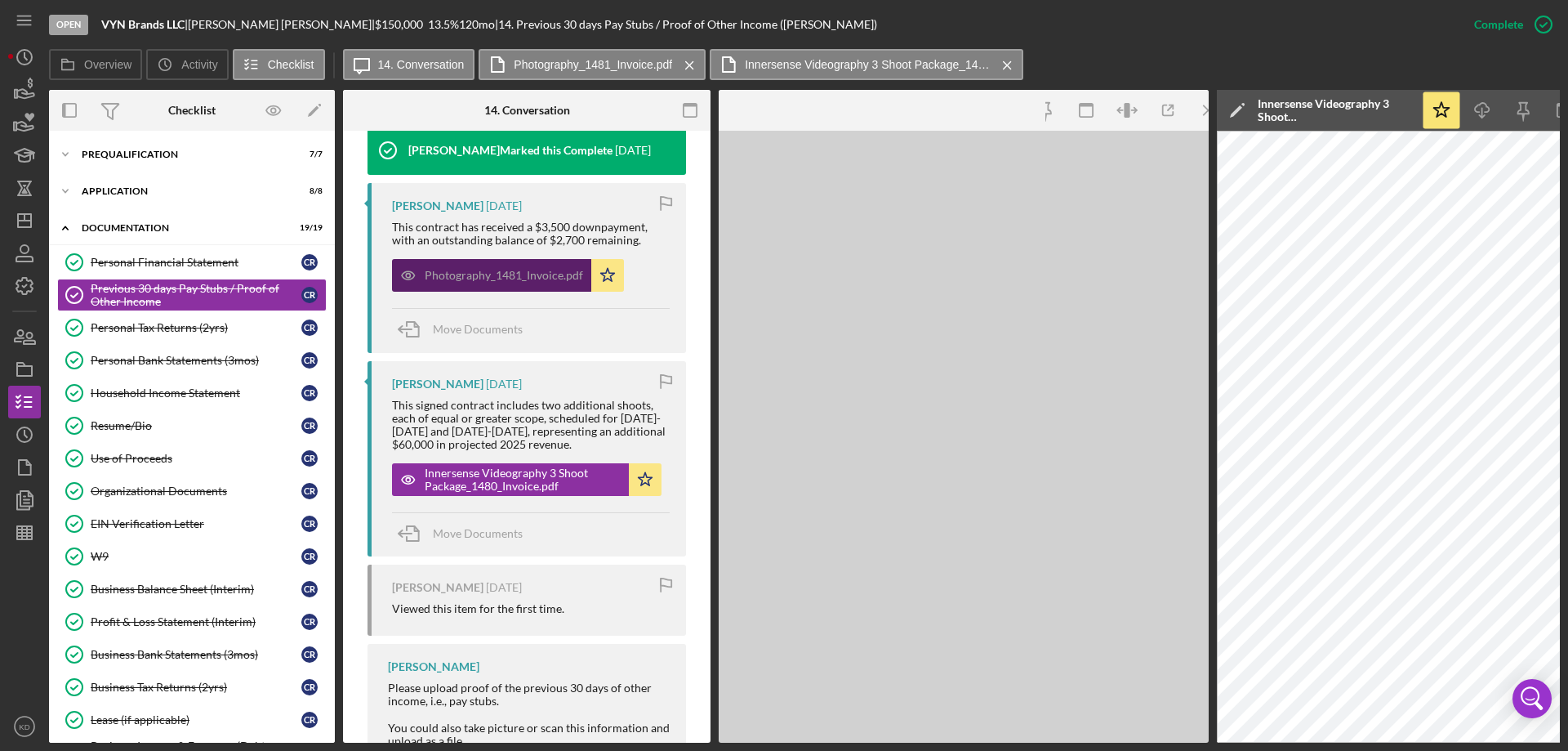
scroll to position [586, 0]
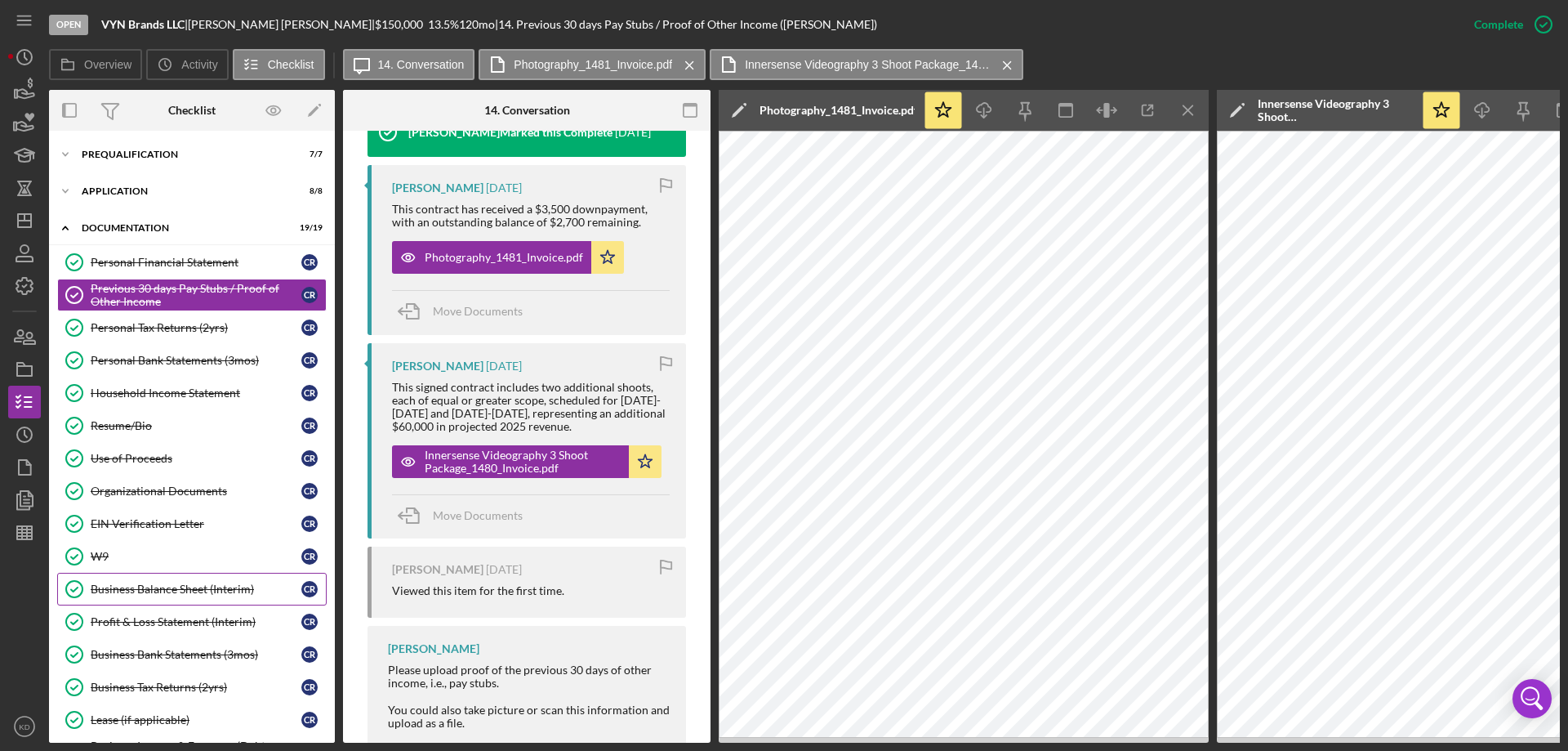
click at [170, 589] on div "Business Balance Sheet (Interim)" at bounding box center [196, 588] width 211 height 13
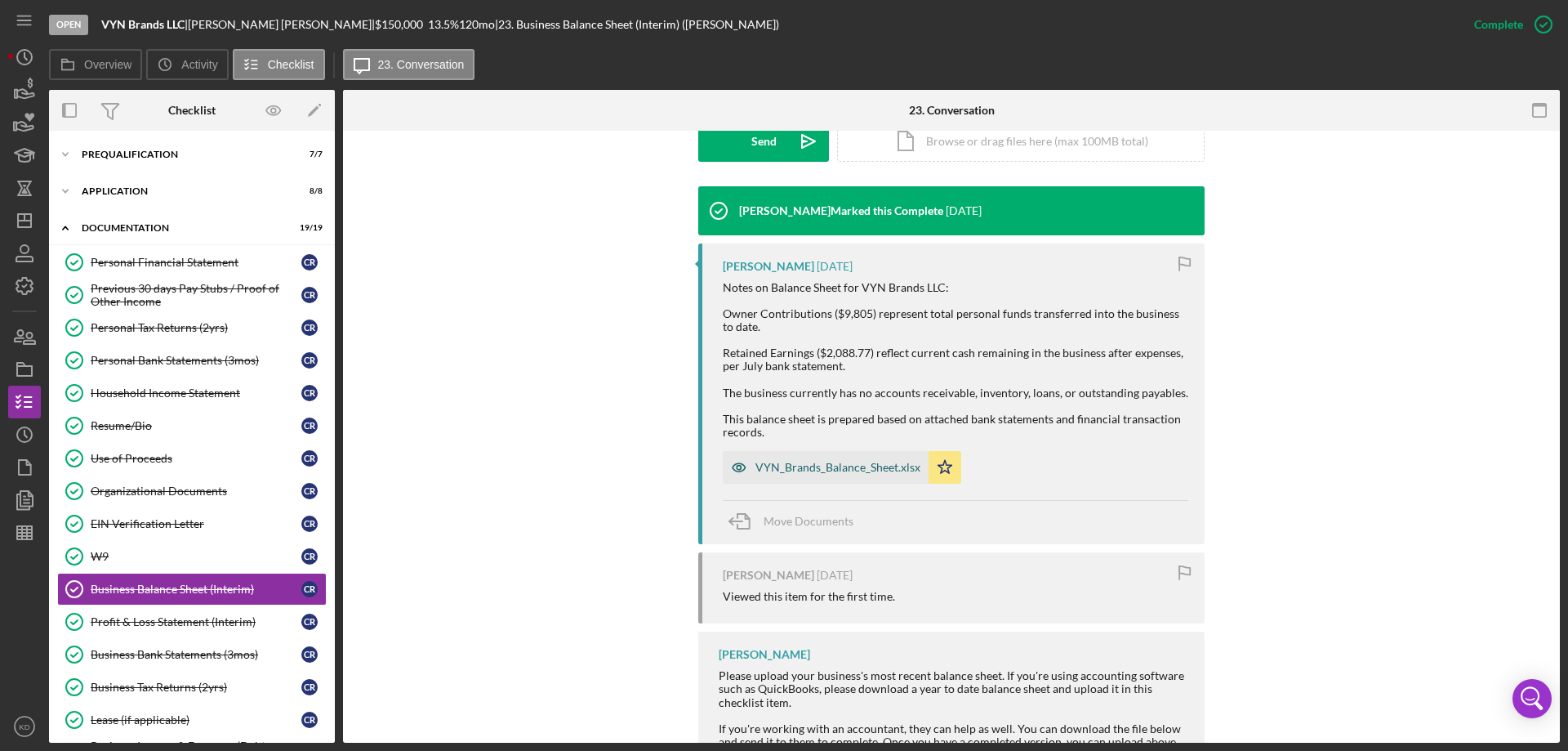
scroll to position [490, 0]
click at [795, 465] on div "VYN_Brands_Balance_Sheet.xlsx" at bounding box center [837, 466] width 165 height 13
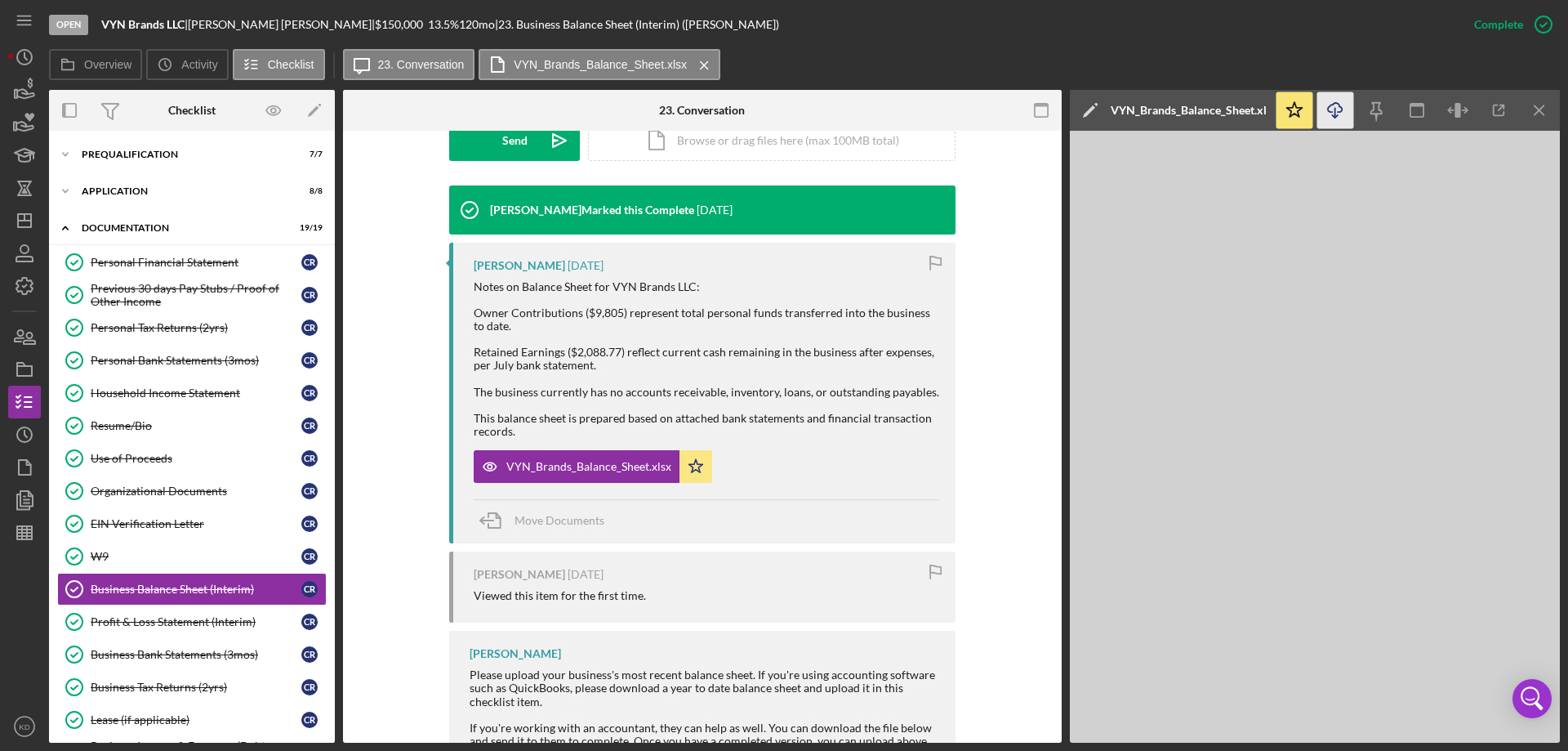
click at [1336, 114] on icon "Icon/Download" at bounding box center [1336, 111] width 37 height 37
click at [163, 615] on div "Profit & Loss Statement (Interim)" at bounding box center [196, 621] width 211 height 13
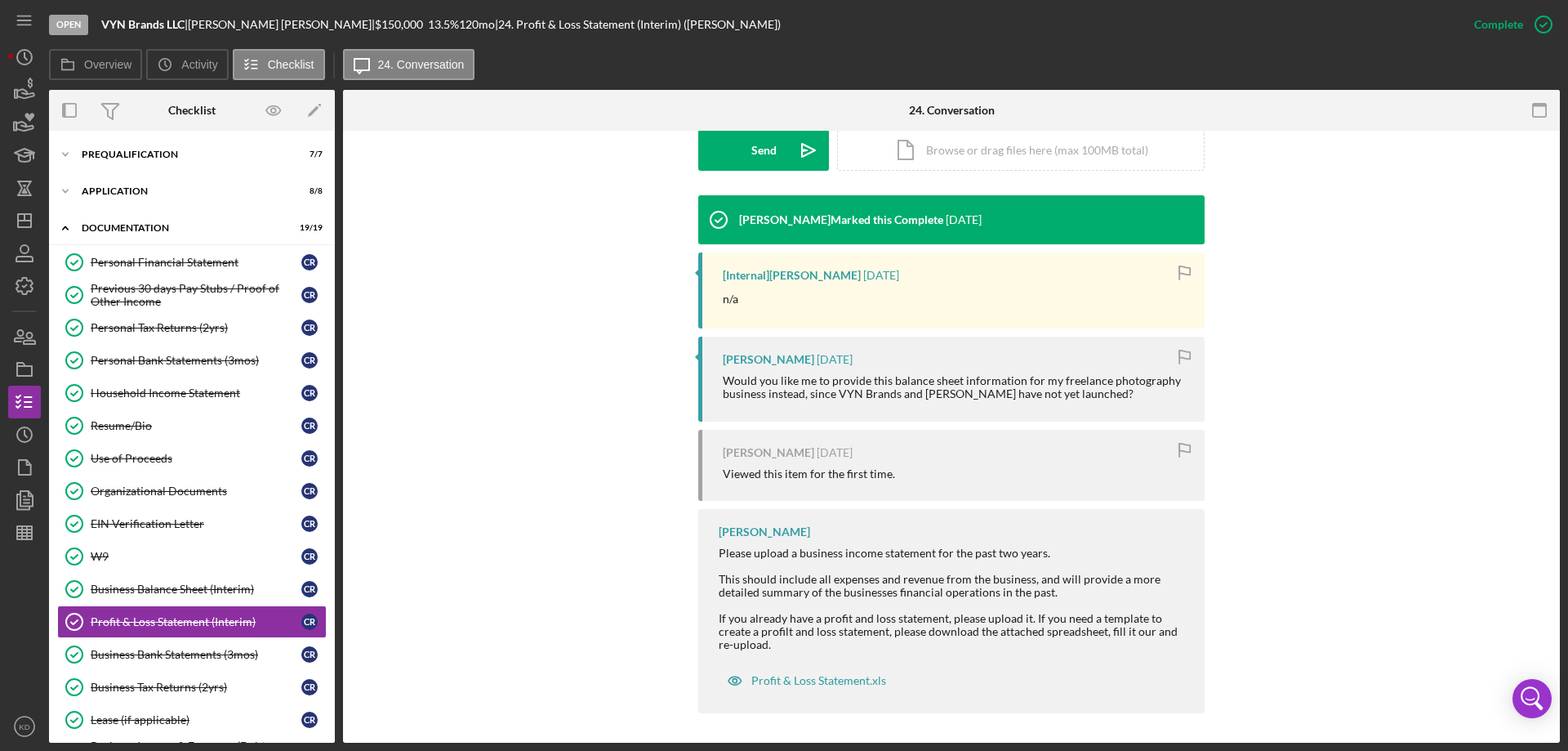
scroll to position [483, 0]
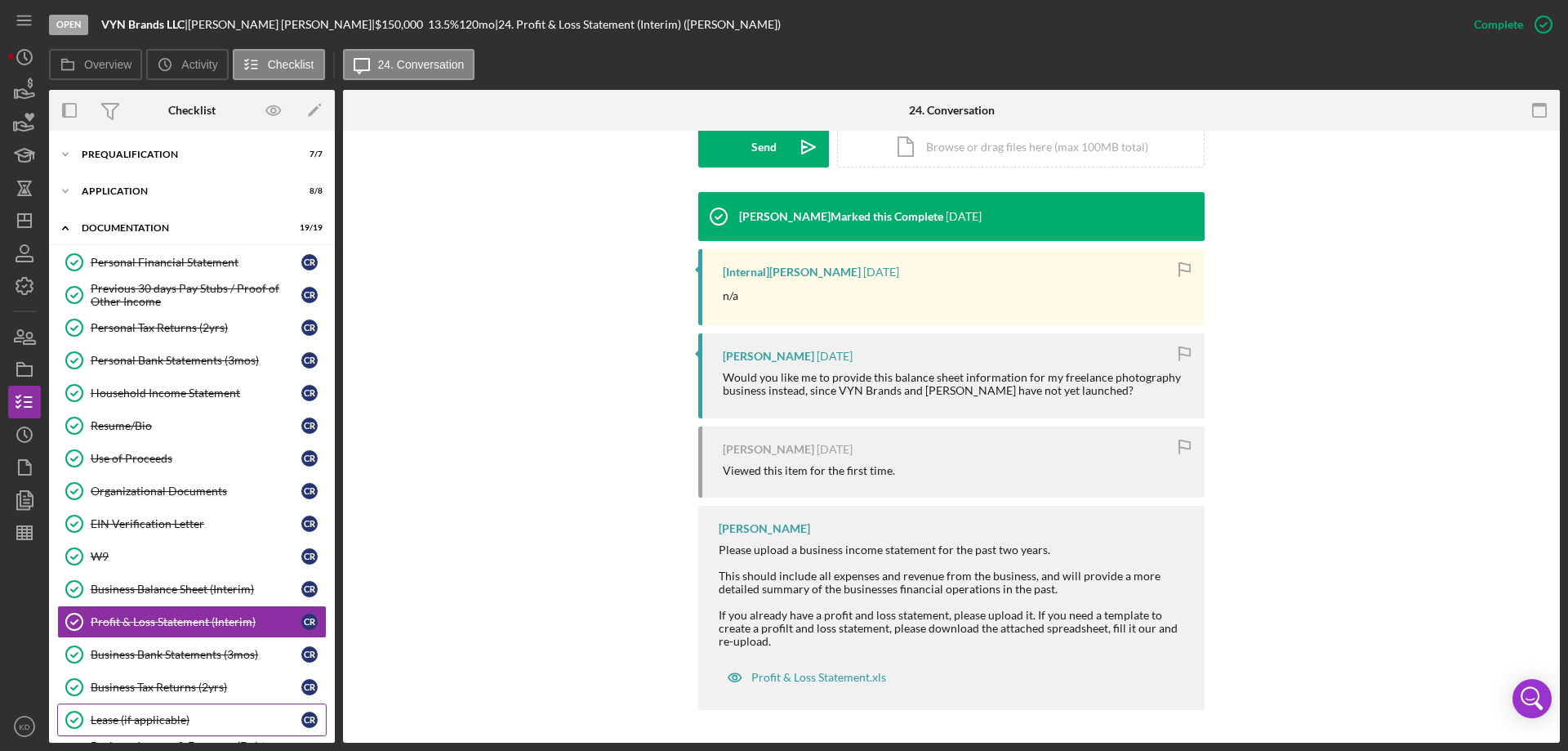
click at [108, 721] on div "Lease (if applicable)" at bounding box center [196, 720] width 211 height 13
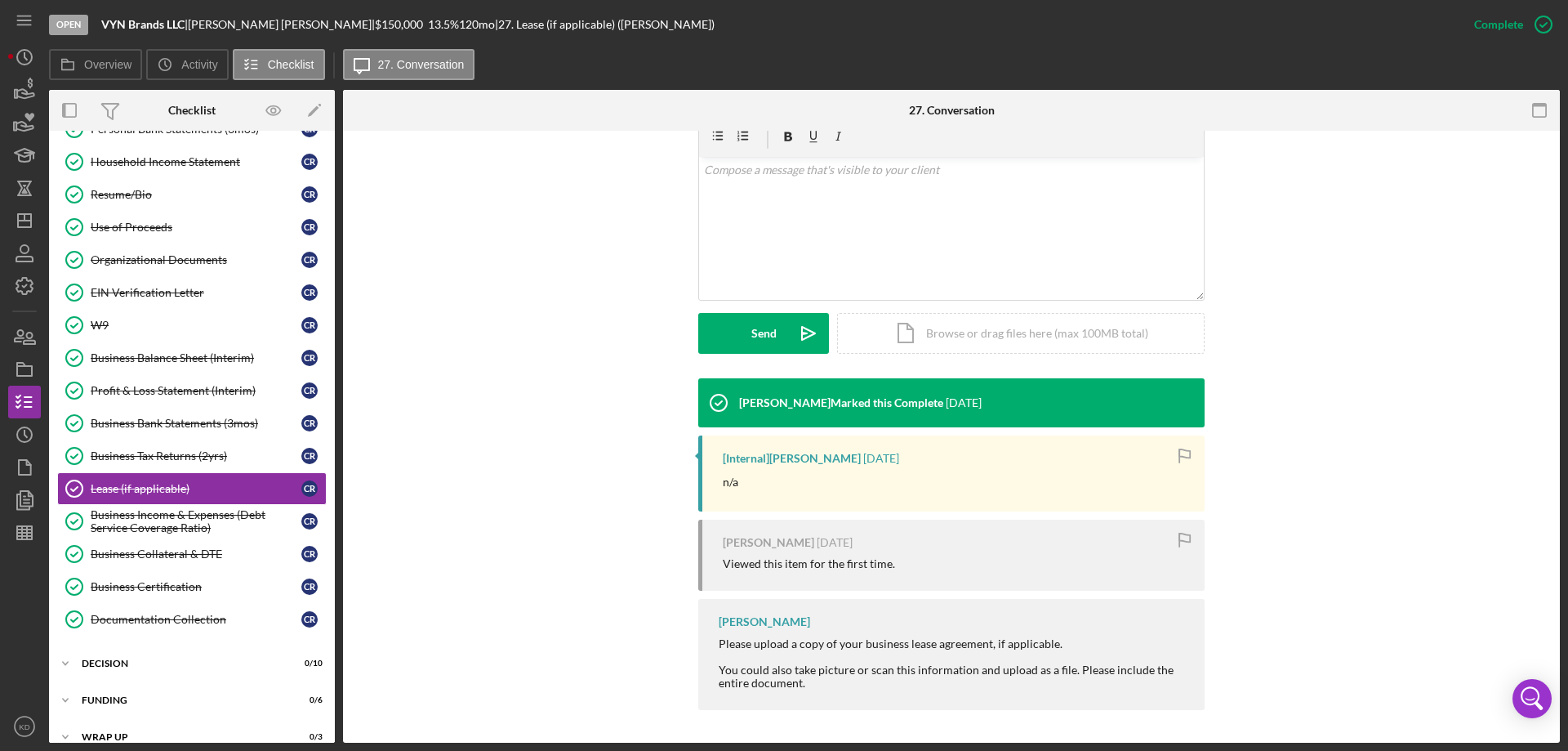
scroll to position [232, 0]
click at [149, 508] on div "Business Income & Expenses (Debt Service Coverage Ratio)" at bounding box center [196, 520] width 211 height 26
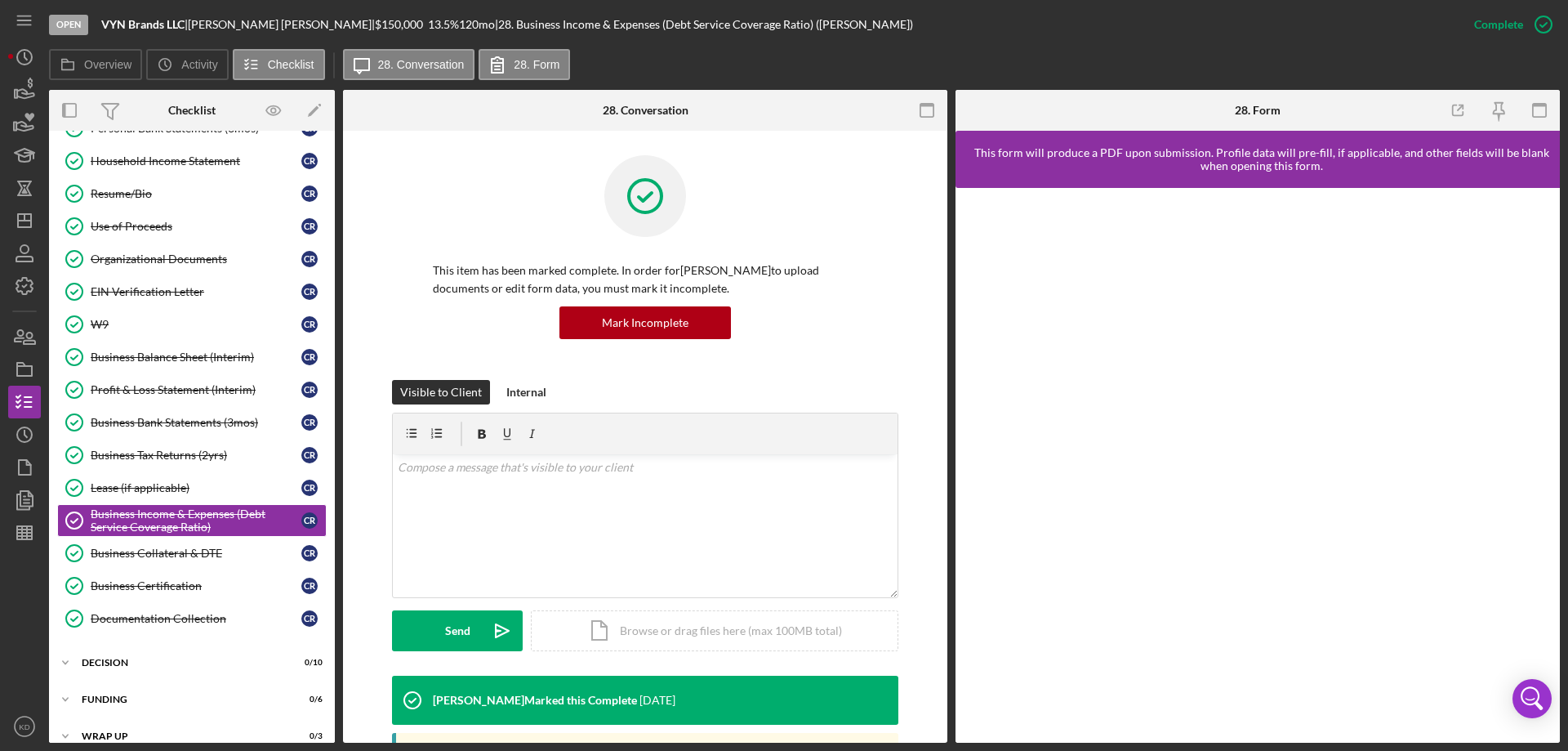
scroll to position [415, 0]
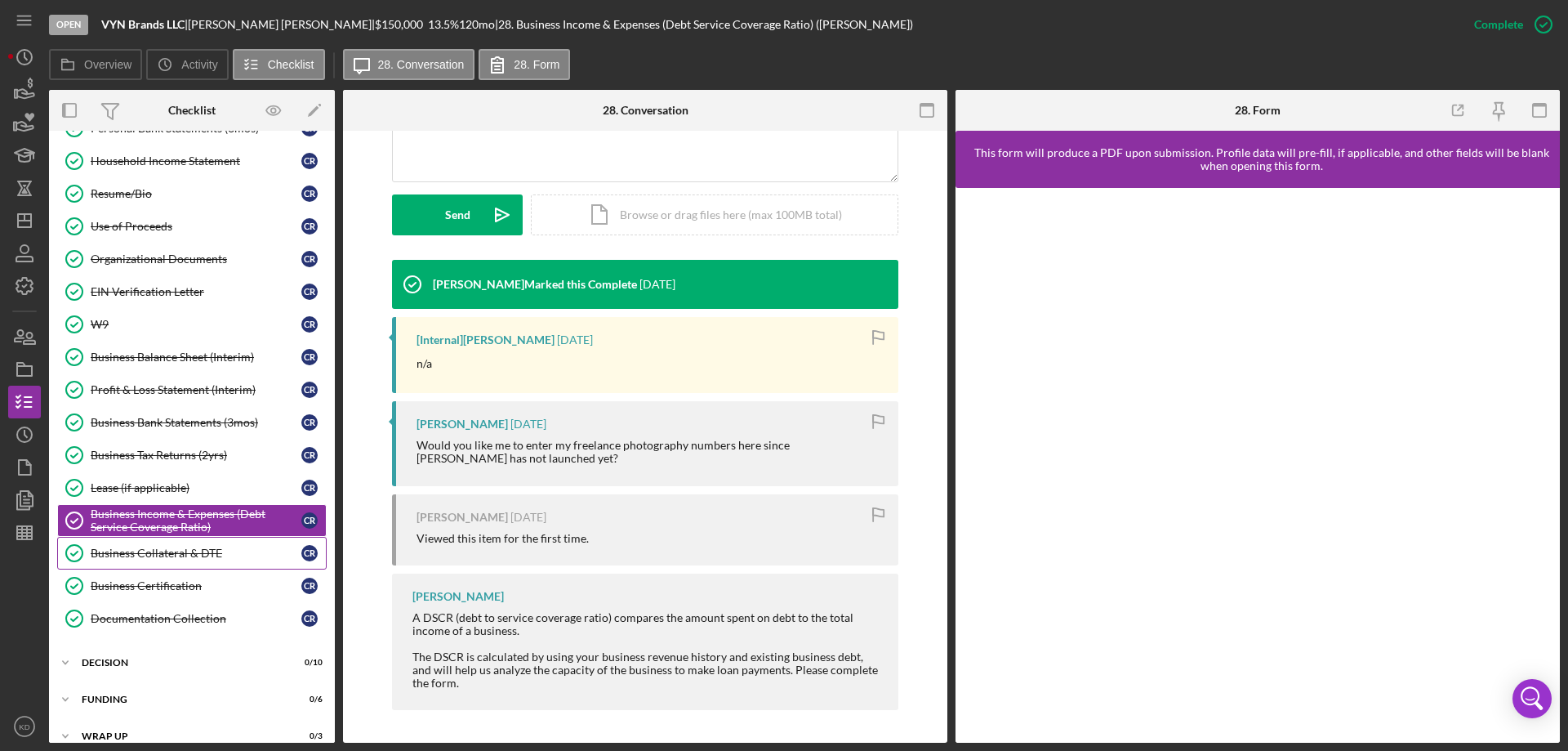
click at [169, 551] on div "Business Collateral & DTE" at bounding box center [196, 553] width 211 height 13
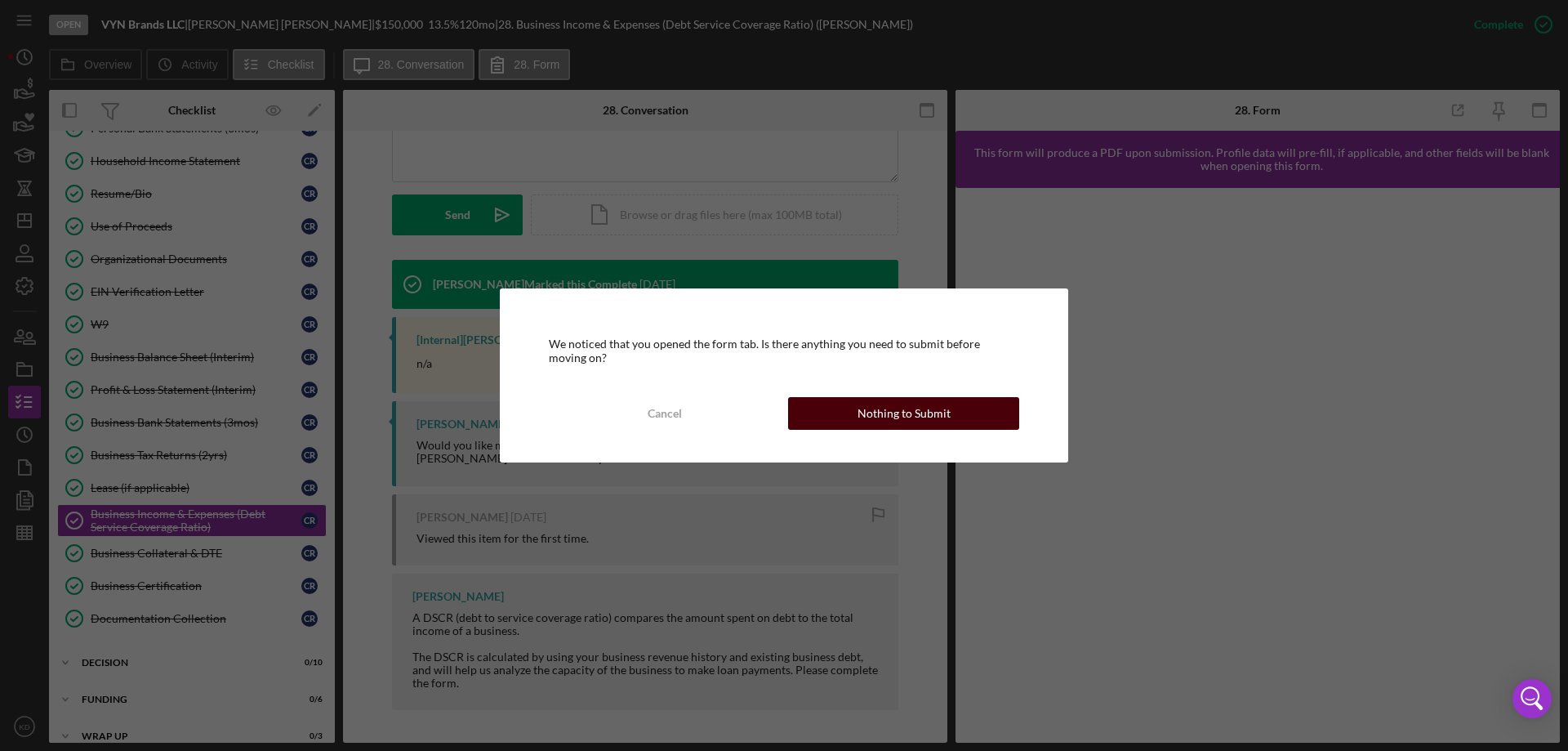
click at [871, 421] on div "Nothing to Submit" at bounding box center [904, 413] width 93 height 32
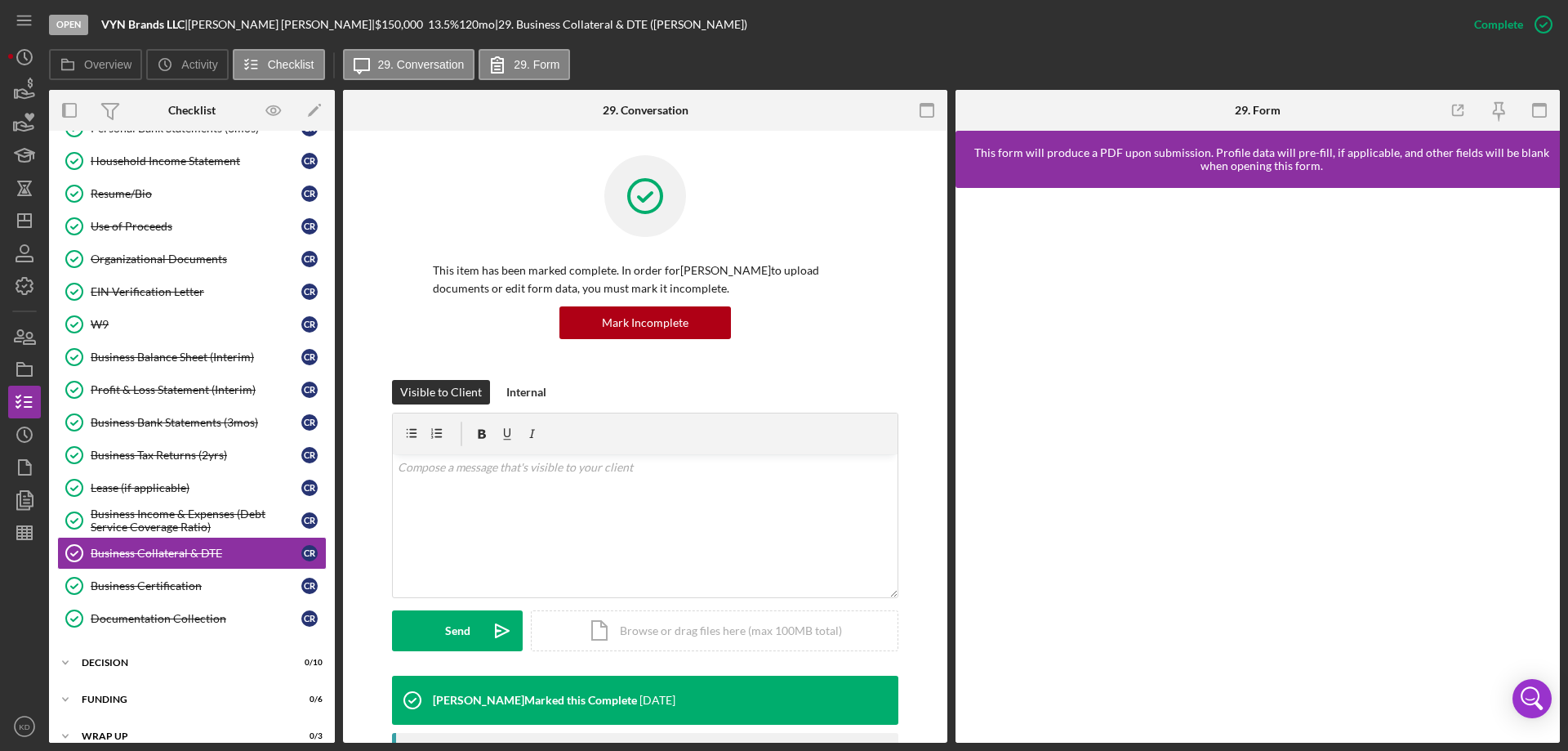
scroll to position [409, 0]
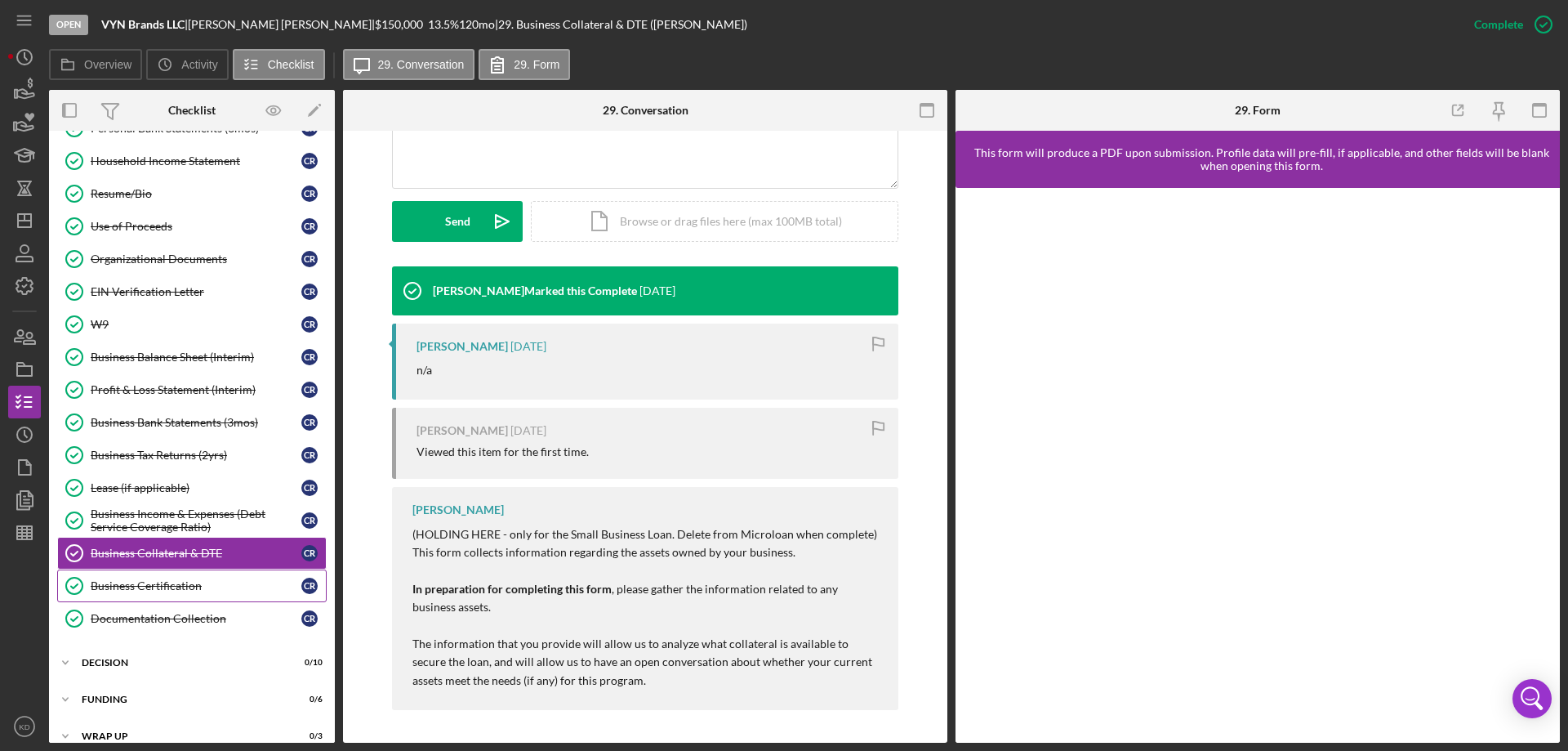
click at [117, 586] on div "Business Certification" at bounding box center [196, 585] width 211 height 13
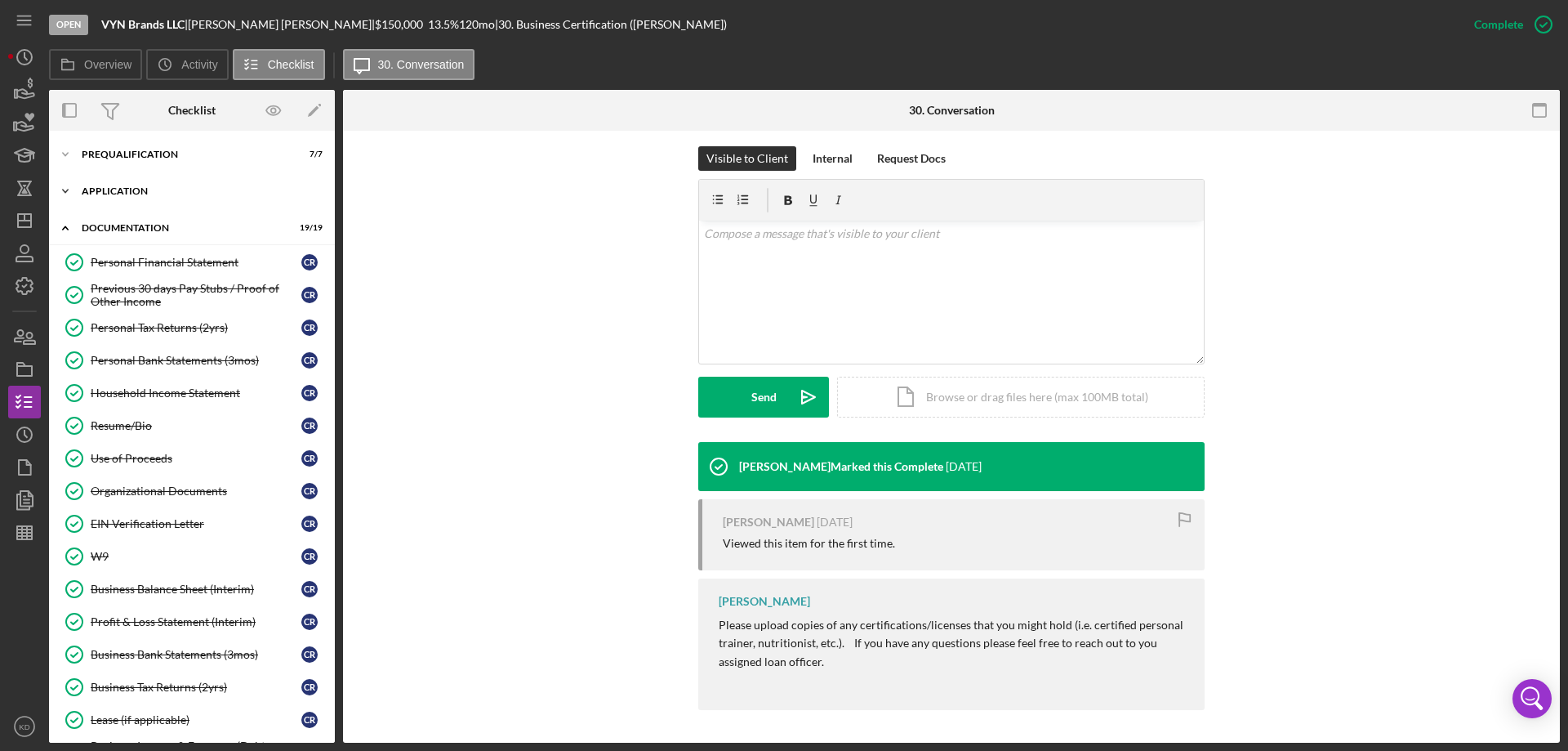
click at [68, 187] on icon "Icon/Expander" at bounding box center [65, 191] width 32 height 32
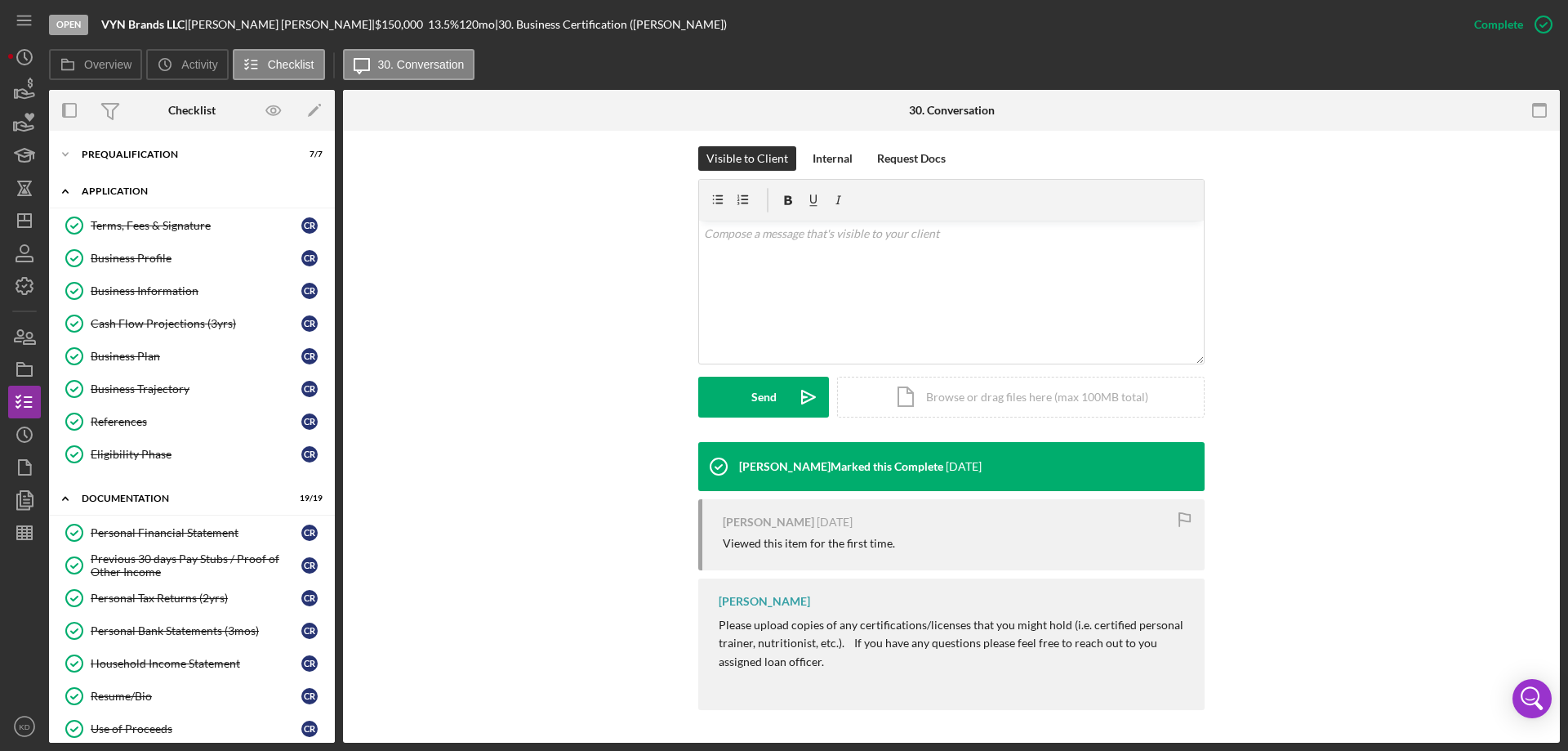
click at [68, 187] on icon "Icon/Expander" at bounding box center [65, 191] width 32 height 32
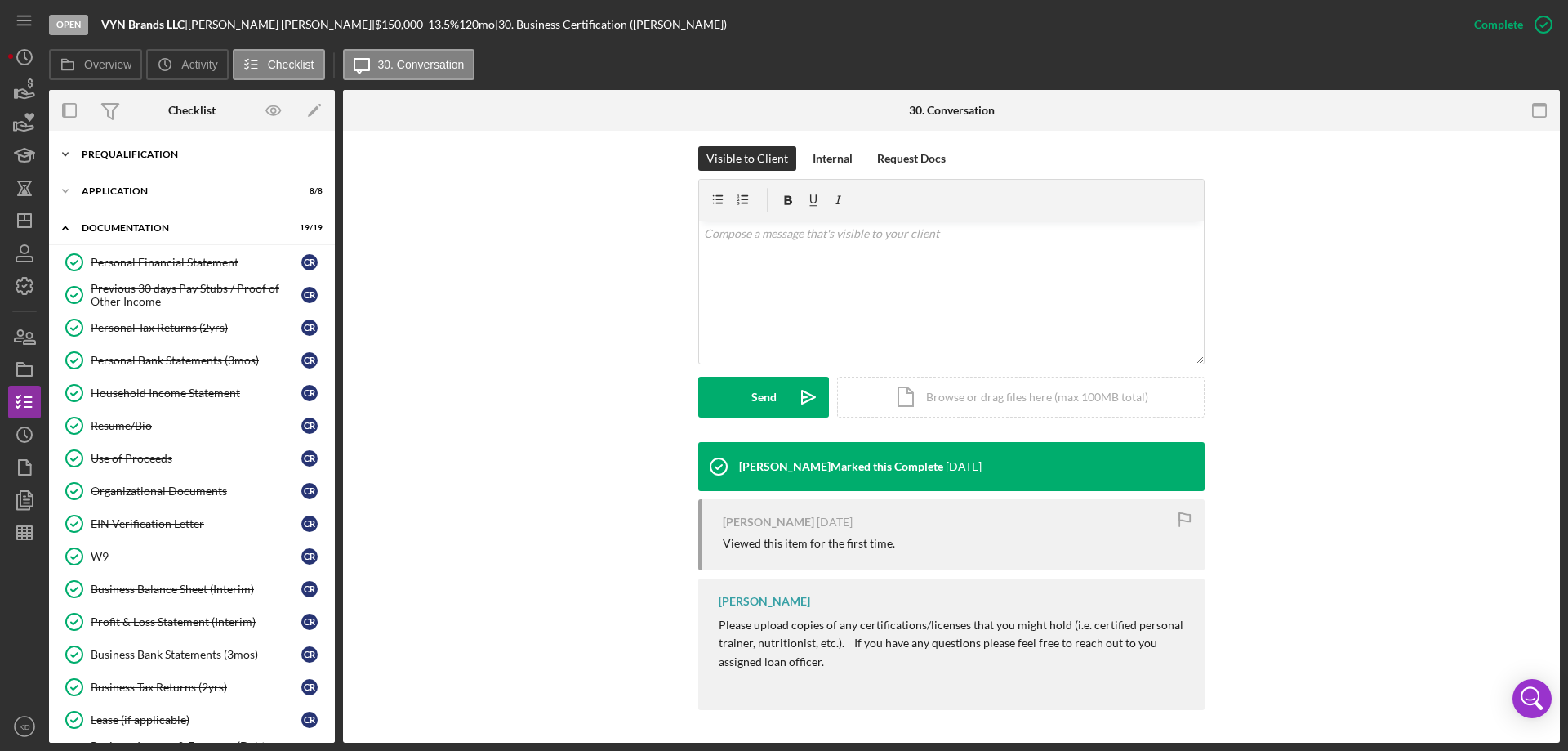
click at [72, 154] on icon "Icon/Expander" at bounding box center [65, 154] width 32 height 32
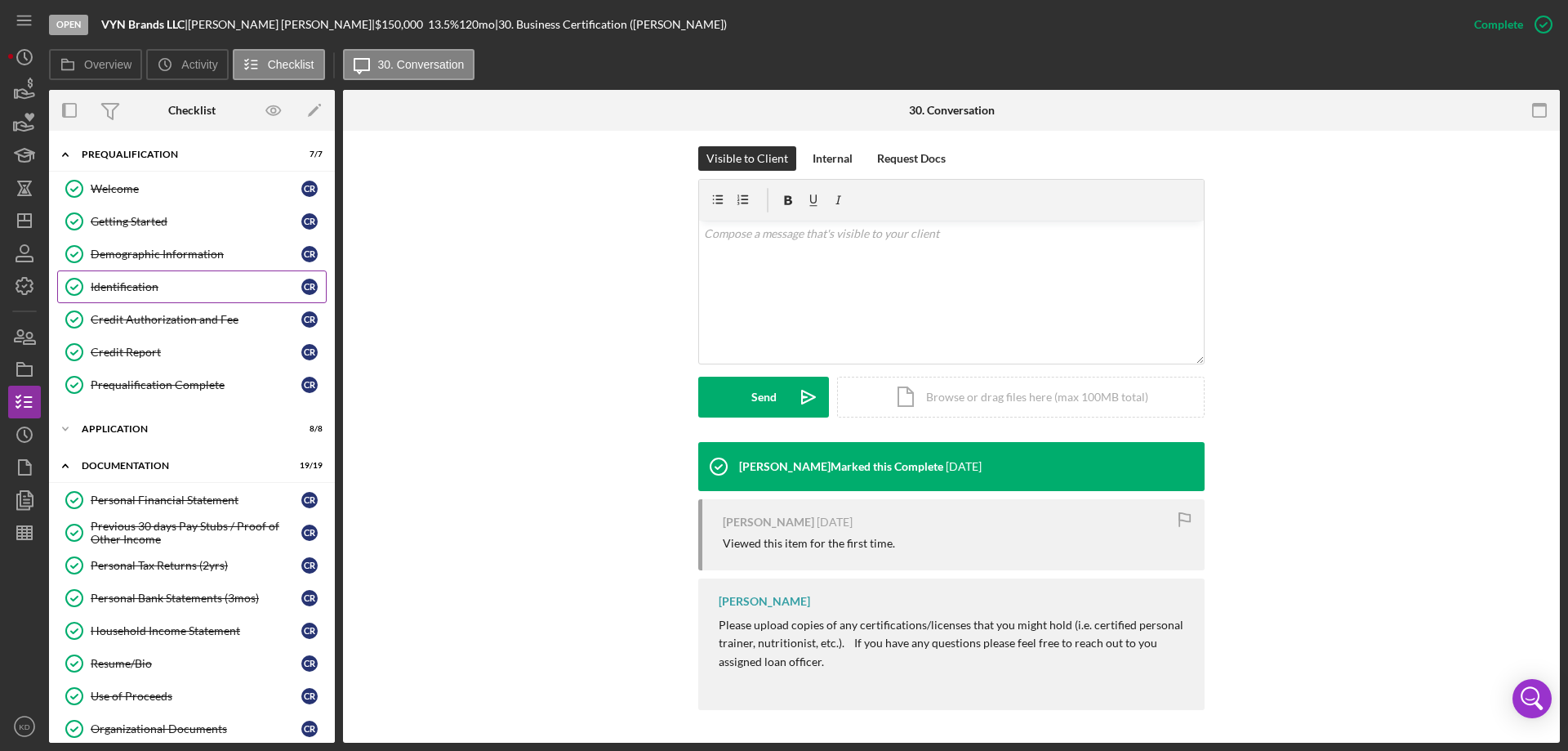
click at [143, 290] on div "Identification" at bounding box center [196, 286] width 211 height 13
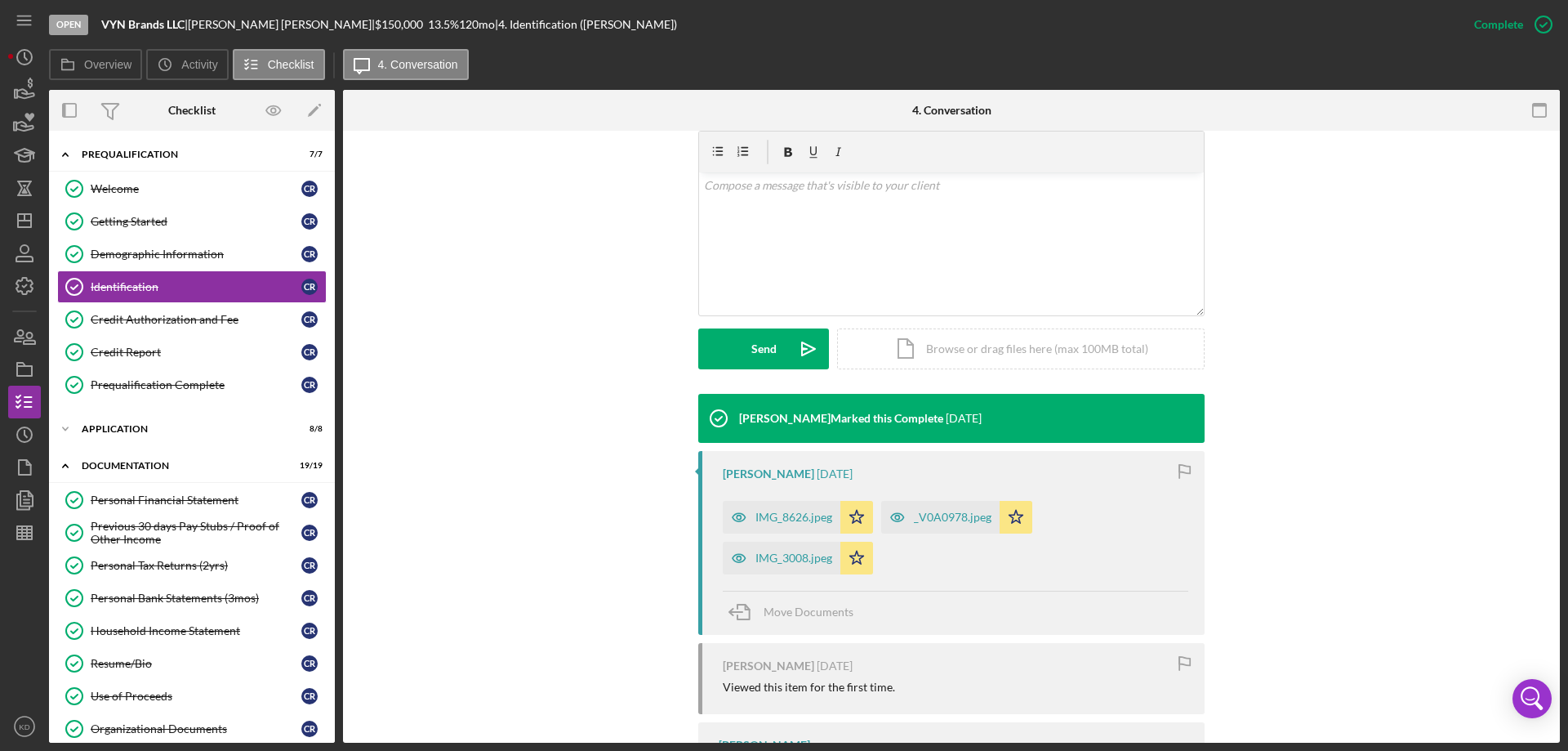
scroll to position [281, 0]
click at [782, 555] on div "IMG_3008.jpeg" at bounding box center [794, 559] width 77 height 13
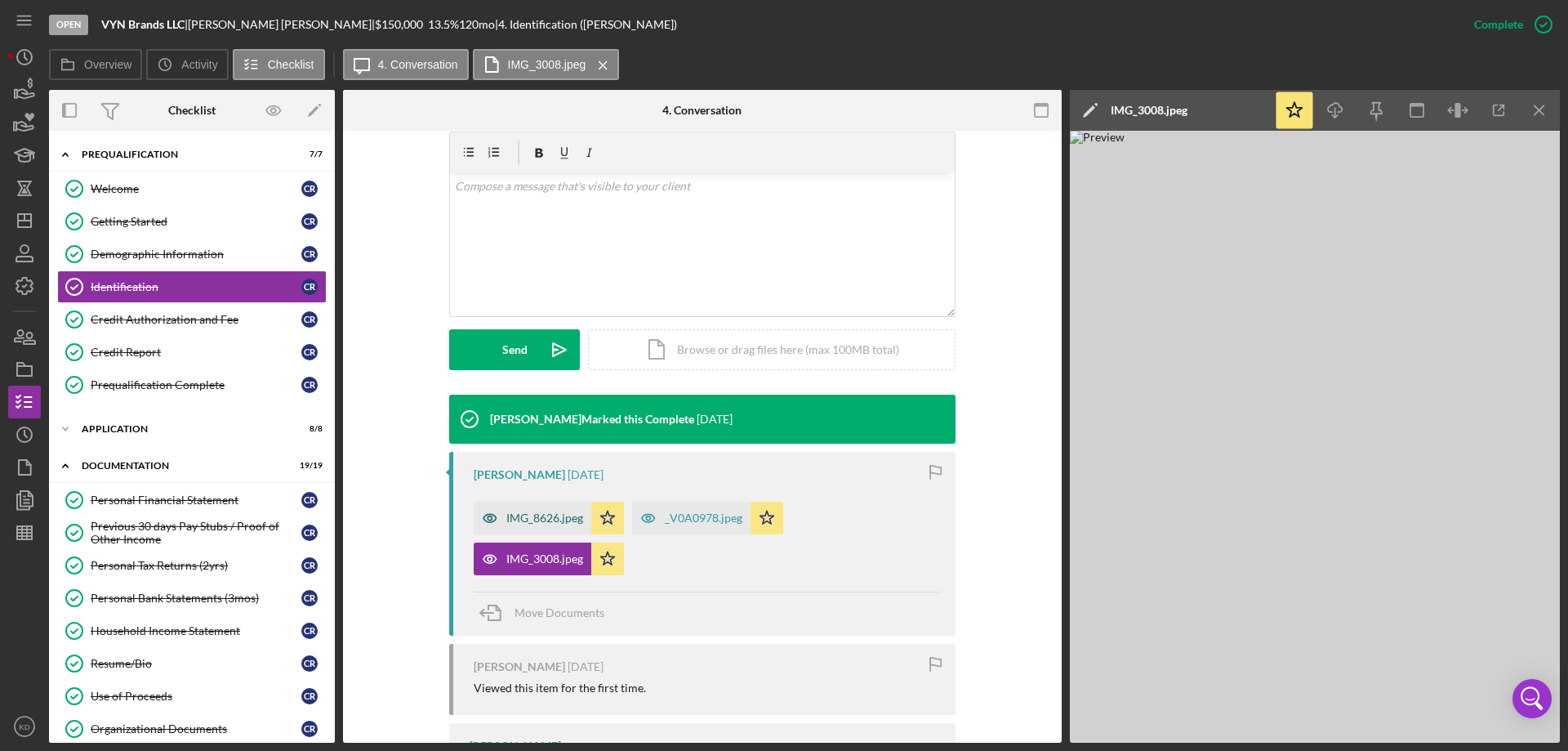
click at [517, 516] on div "IMG_8626.jpeg" at bounding box center [545, 518] width 77 height 13
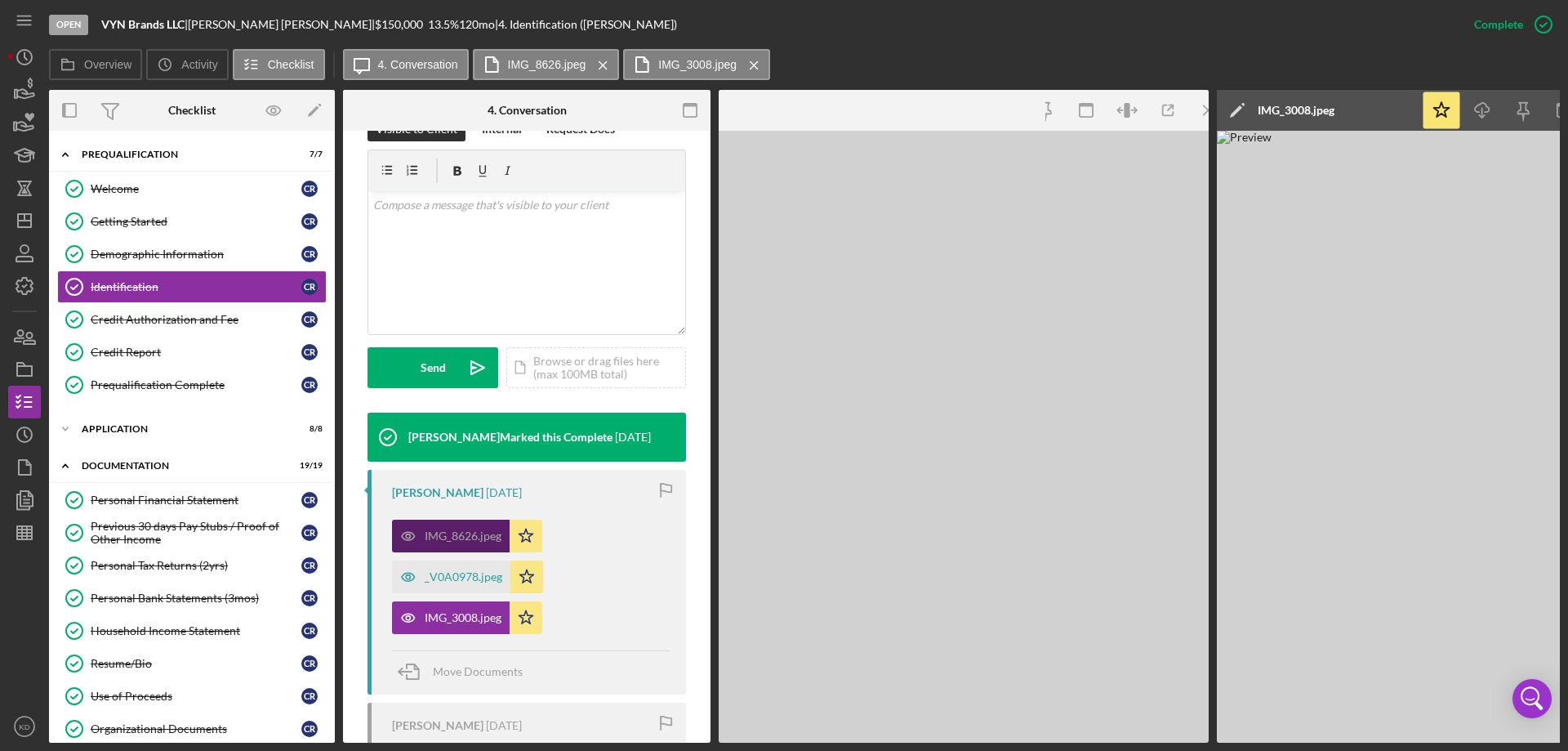
scroll to position [299, 0]
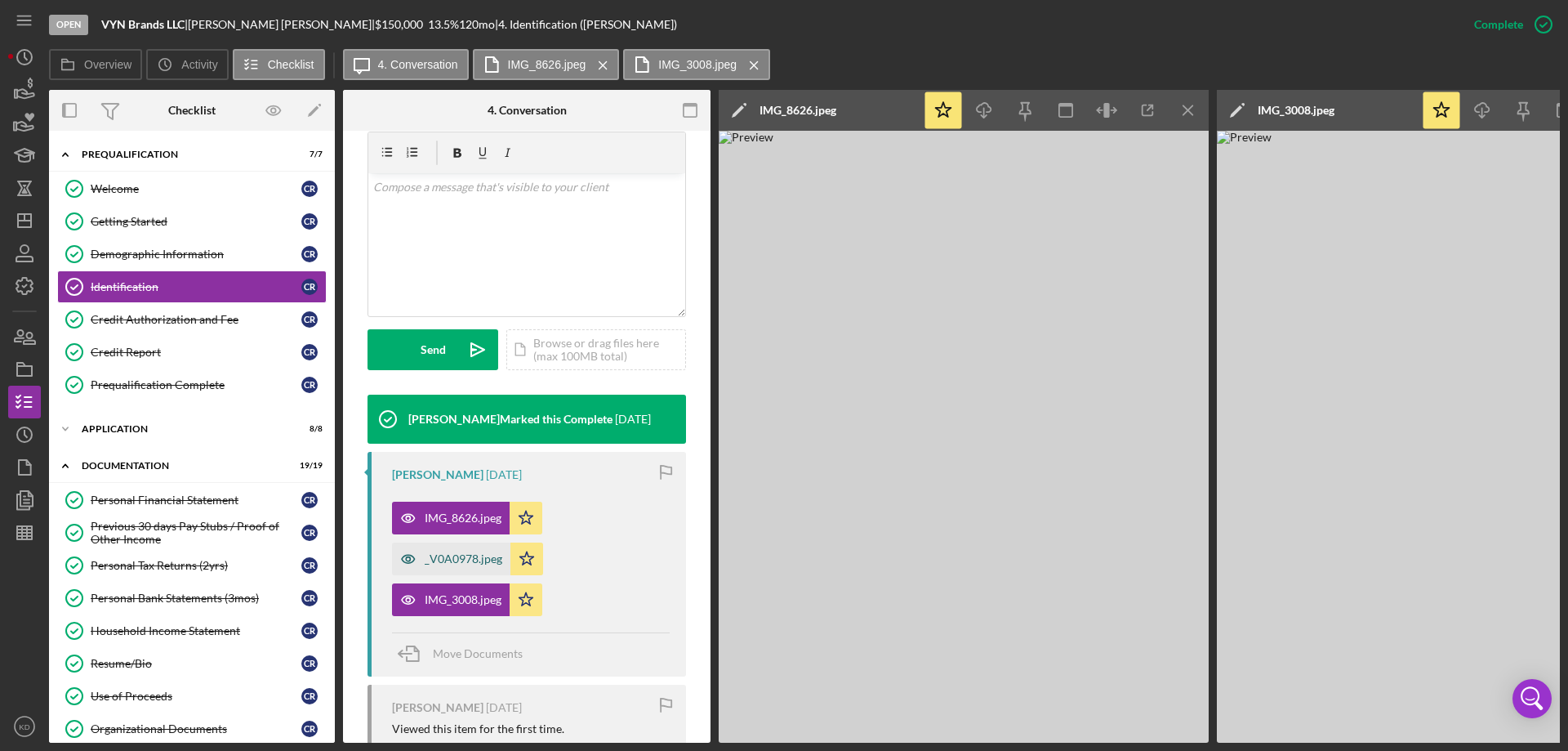
click at [473, 553] on div "_V0A0978.jpeg" at bounding box center [463, 559] width 78 height 13
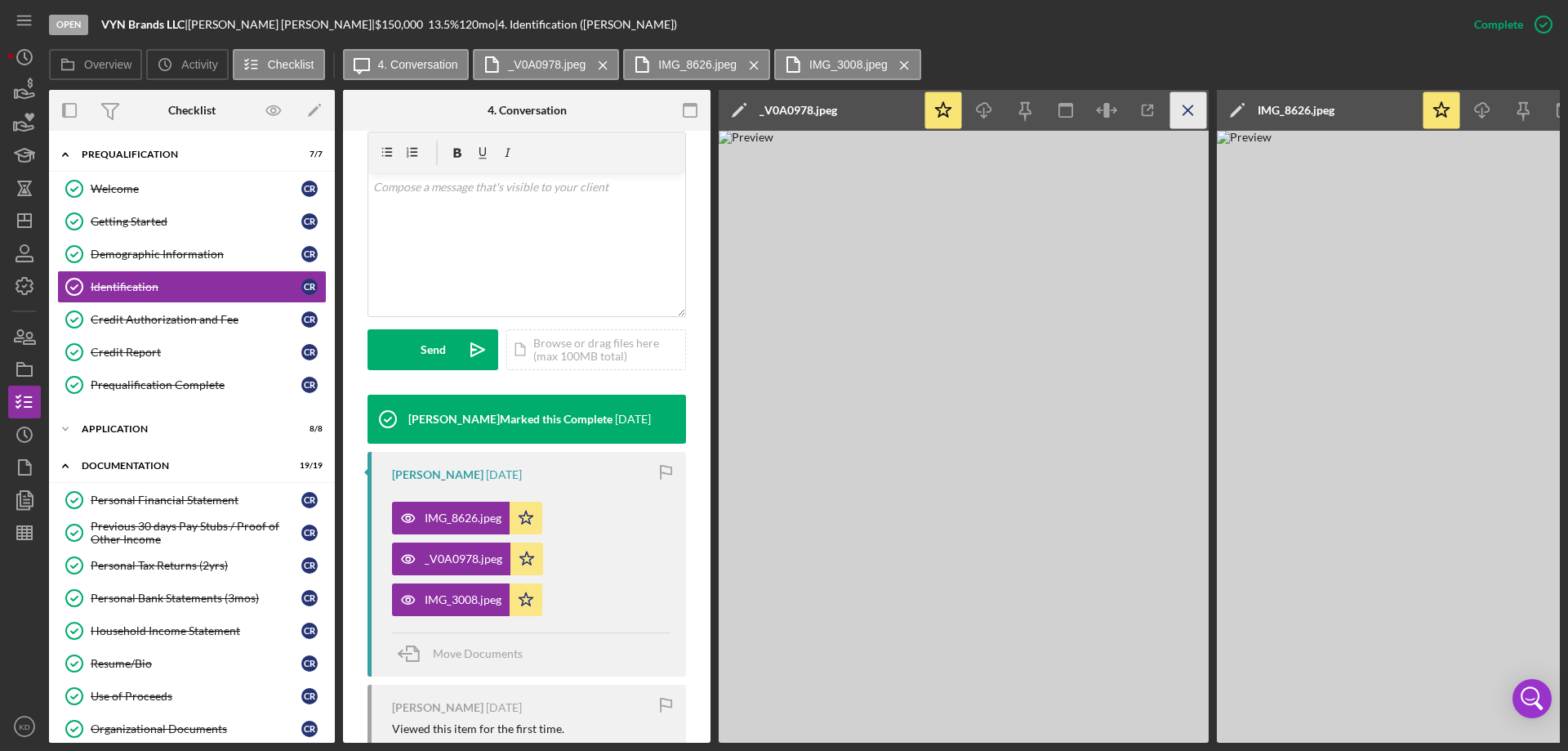
click at [1192, 110] on icon "Icon/Menu Close" at bounding box center [1189, 111] width 37 height 37
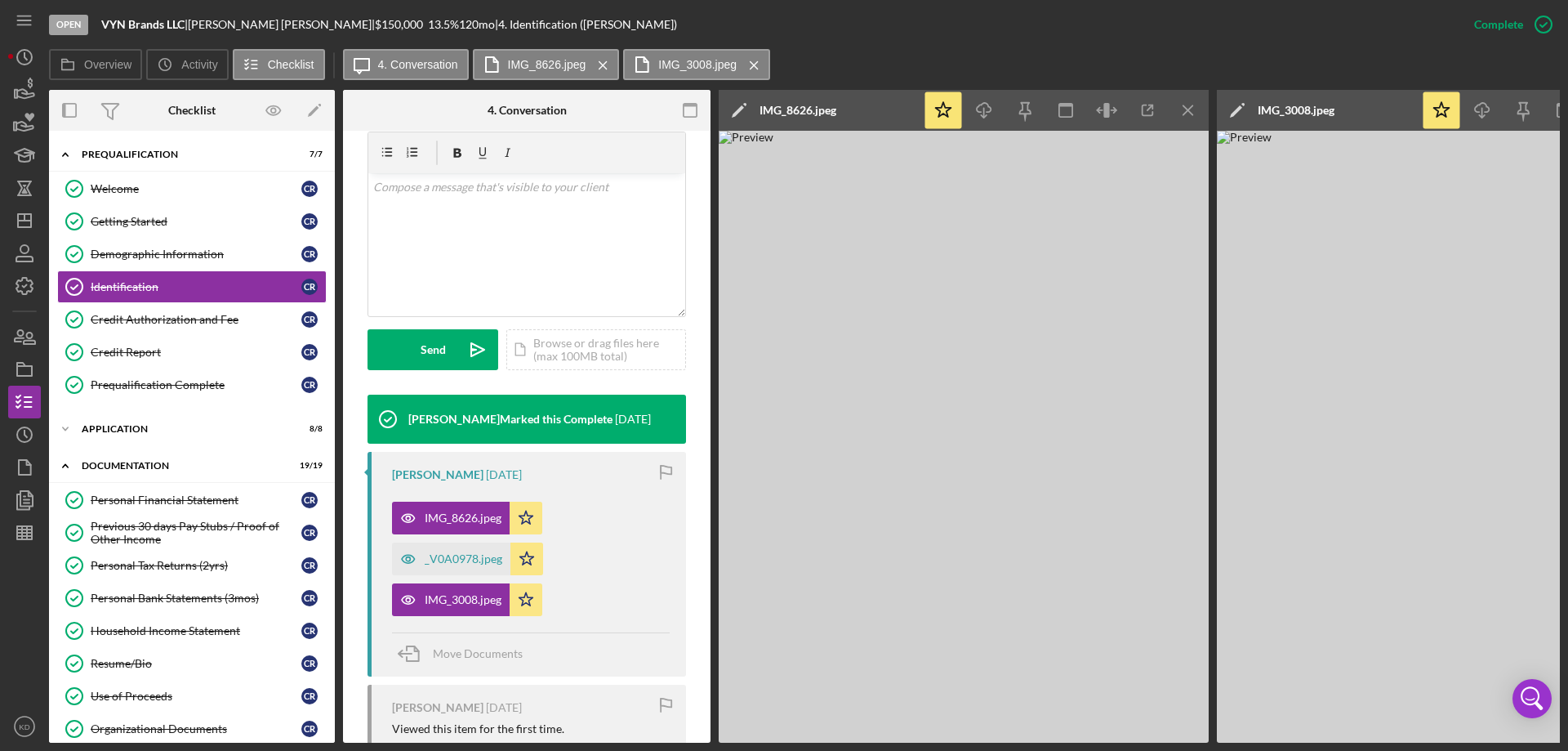
click at [1192, 110] on icon "Icon/Menu Close" at bounding box center [1189, 111] width 37 height 37
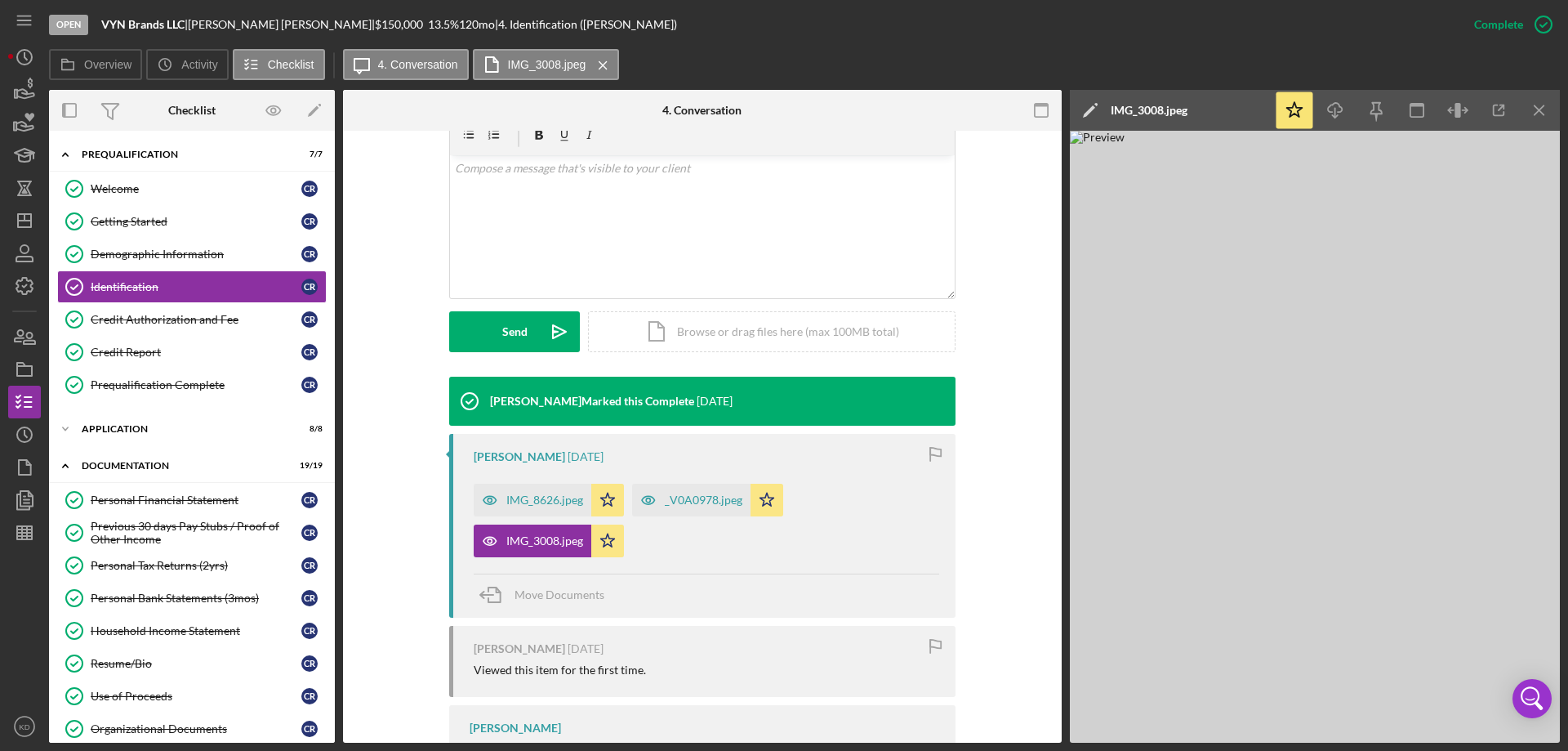
scroll to position [281, 0]
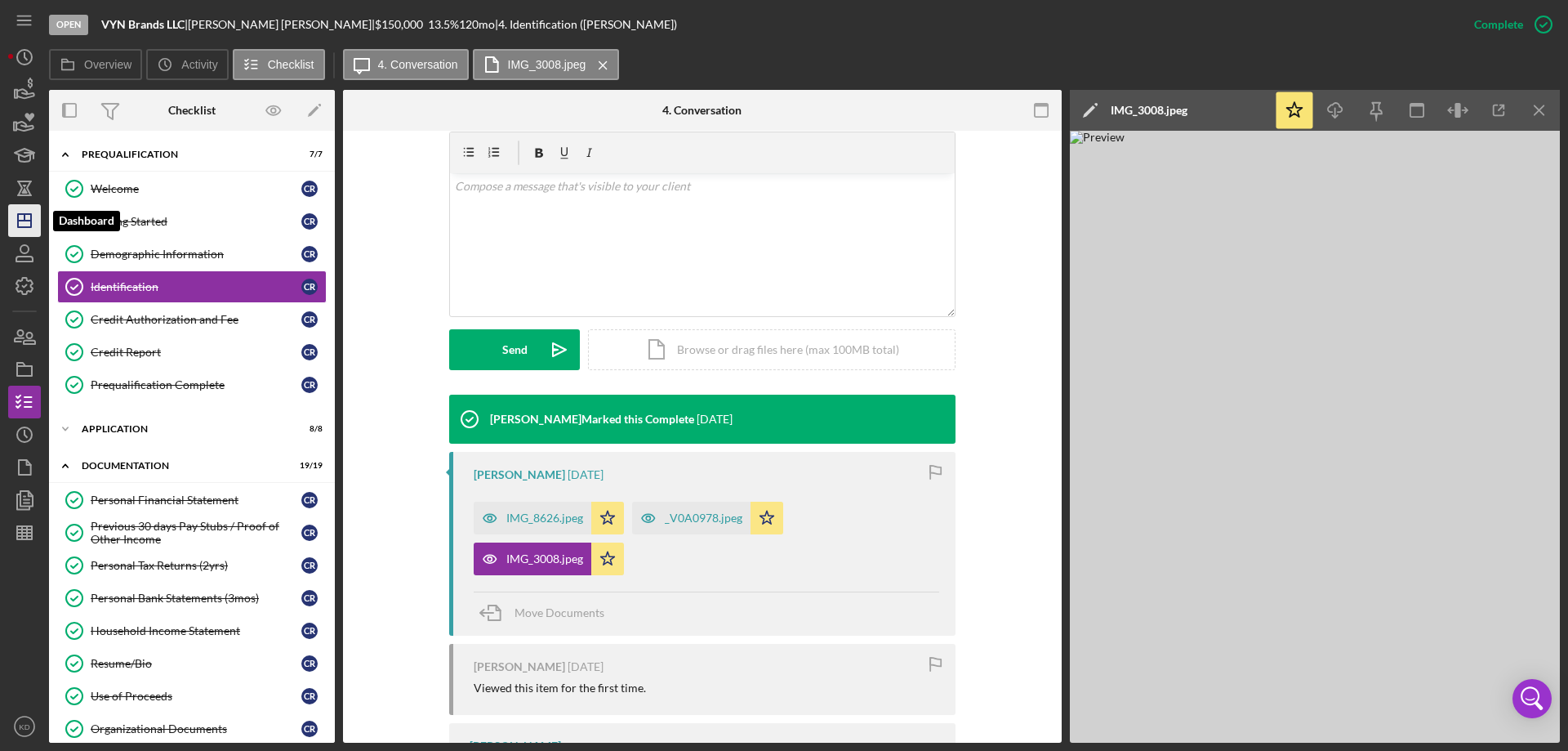
click at [24, 217] on icon "Icon/Dashboard" at bounding box center [24, 220] width 41 height 41
